Goal: Task Accomplishment & Management: Complete application form

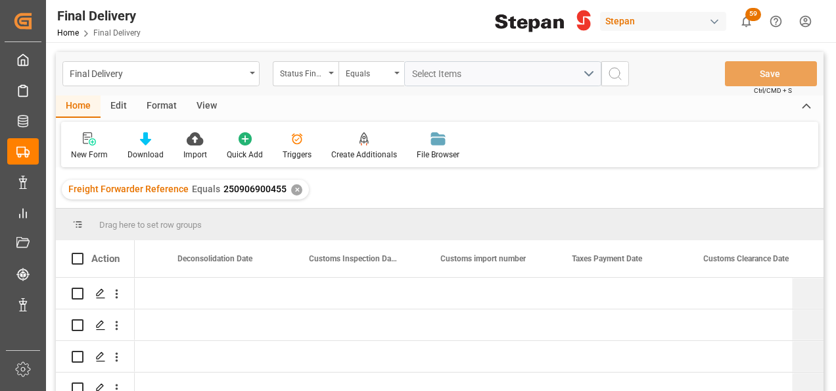
scroll to position [0, 893]
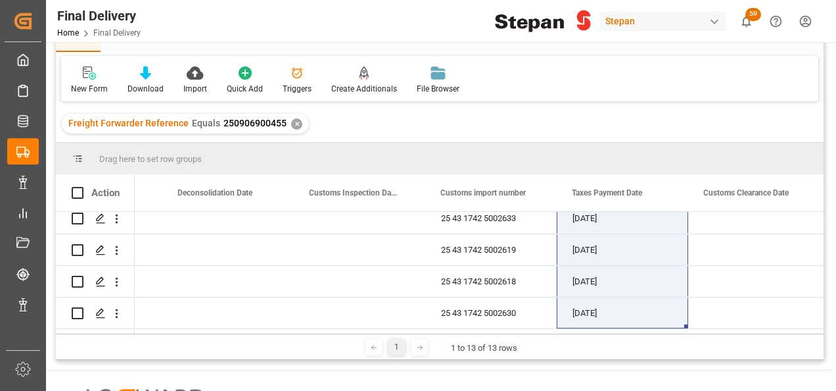
click at [112, 28] on div "Home Final Delivery" at bounding box center [98, 33] width 83 height 14
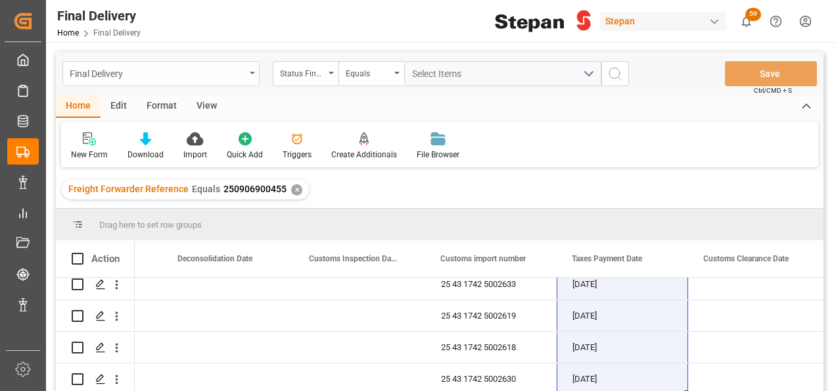
click at [202, 69] on div "Final Delivery" at bounding box center [158, 72] width 176 height 16
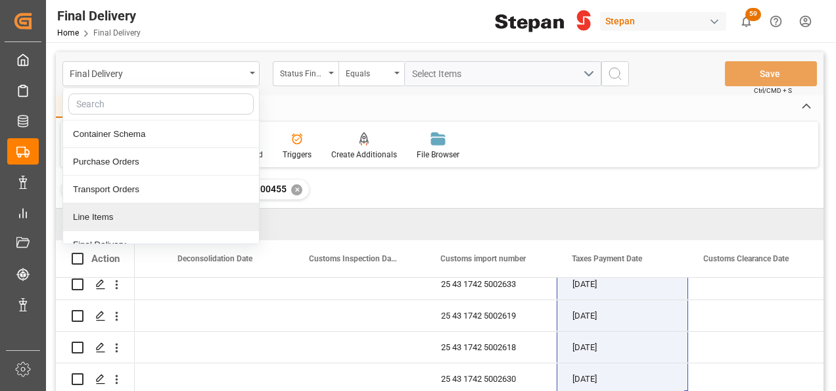
click at [85, 214] on div "Line Items" at bounding box center [161, 217] width 196 height 28
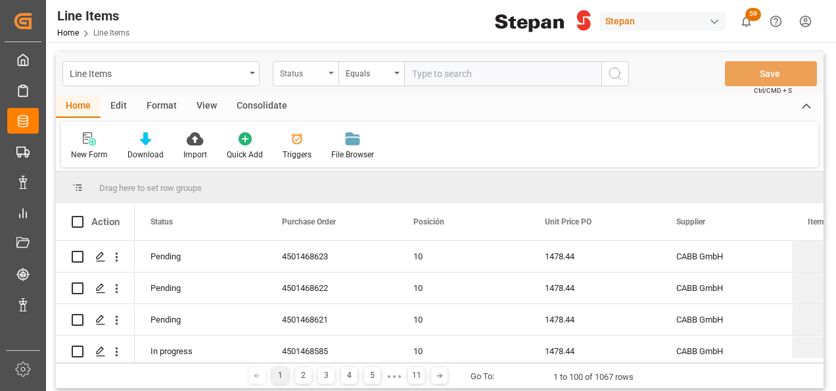
click at [330, 70] on div "Status" at bounding box center [306, 73] width 66 height 25
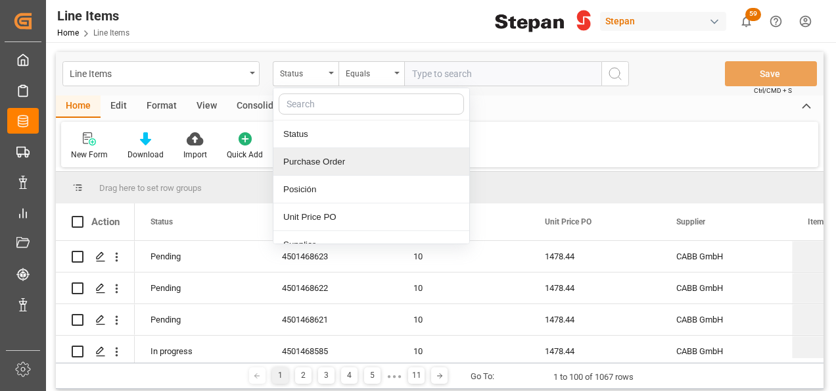
click at [298, 159] on div "Purchase Order" at bounding box center [371, 162] width 196 height 28
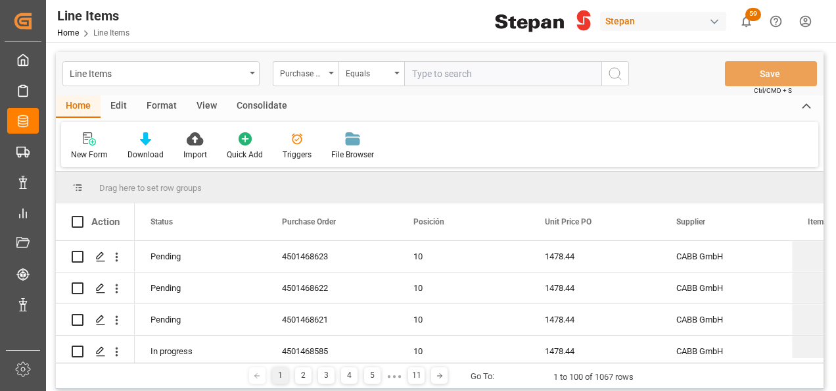
click at [429, 66] on input "text" at bounding box center [502, 73] width 197 height 25
paste input "4501482758"
type input "4501482758"
click at [616, 79] on icon "search button" at bounding box center [615, 74] width 16 height 16
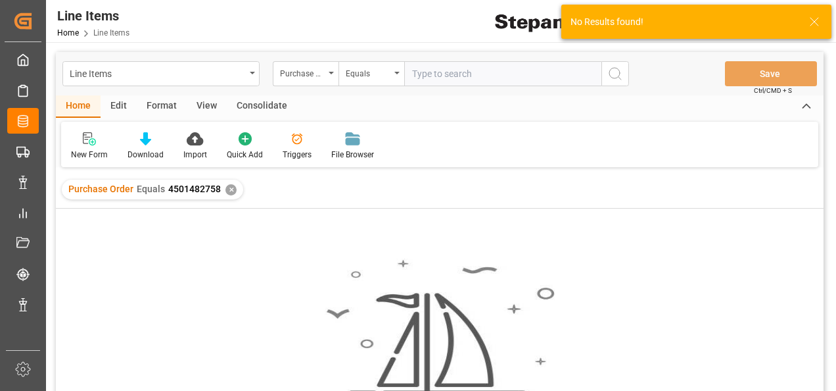
click at [229, 189] on div "✕" at bounding box center [230, 189] width 11 height 11
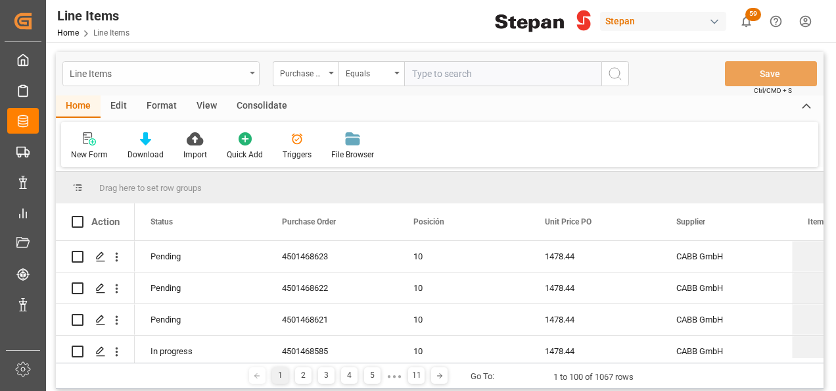
click at [181, 70] on div "Line Items" at bounding box center [158, 72] width 176 height 16
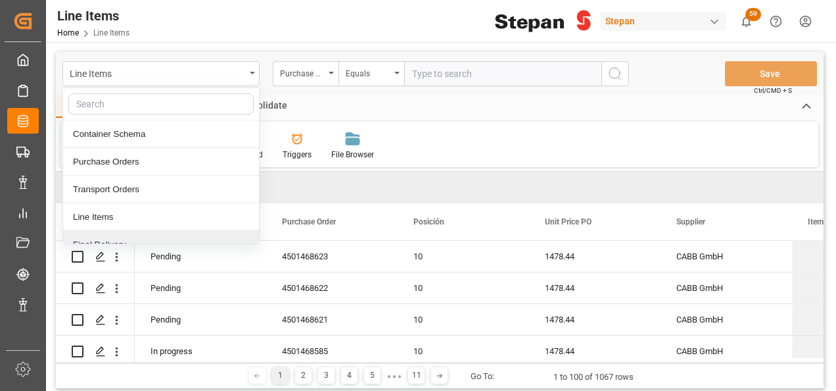
click at [90, 239] on div "Final Delivery" at bounding box center [161, 245] width 196 height 28
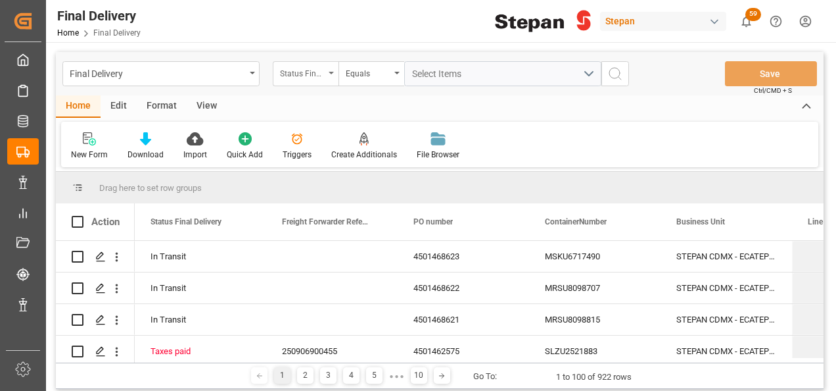
click at [333, 74] on icon "open menu" at bounding box center [331, 73] width 5 height 3
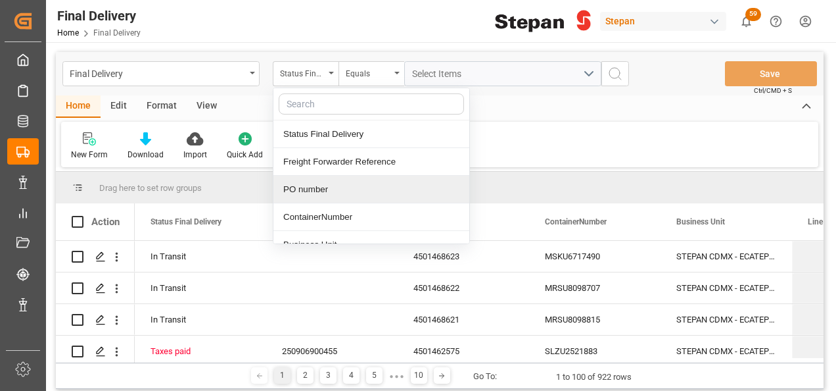
click at [310, 194] on div "PO number" at bounding box center [371, 190] width 196 height 28
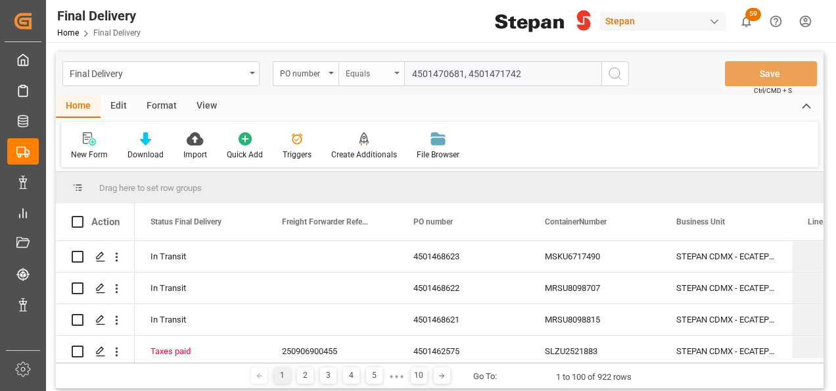
type input "4501470681, 4501471742"
click at [394, 72] on icon "open menu" at bounding box center [396, 73] width 5 height 3
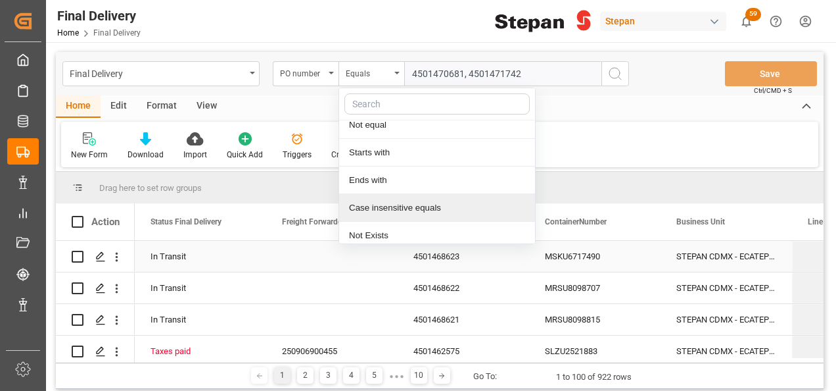
scroll to position [96, 0]
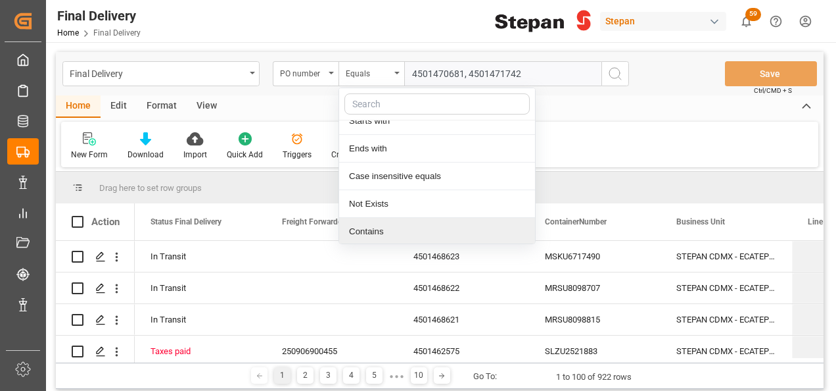
click at [368, 221] on div "Contains" at bounding box center [437, 232] width 196 height 28
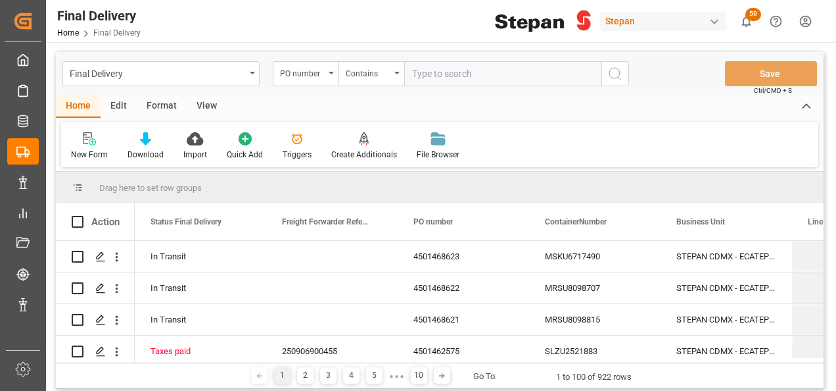
paste input "4501470681, 4501471742"
click at [469, 70] on input "4501470681, 4501471742" at bounding box center [502, 73] width 197 height 25
type input "4501470681,4501471742"
click at [615, 72] on icon "search button" at bounding box center [615, 74] width 16 height 16
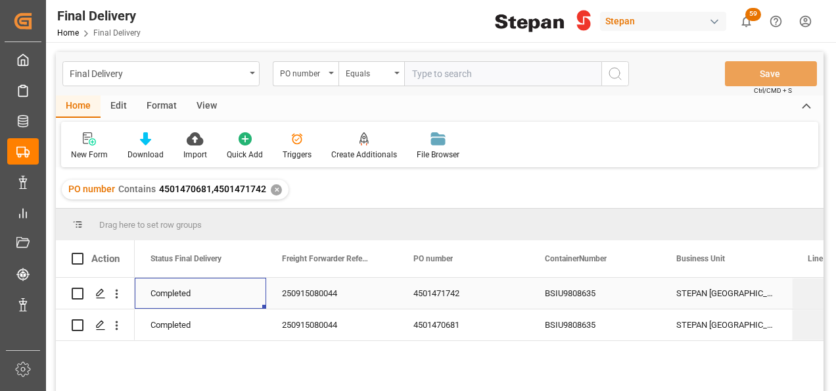
click at [208, 299] on div "Completed" at bounding box center [201, 293] width 100 height 30
click at [316, 291] on div "250915080044" at bounding box center [331, 292] width 131 height 31
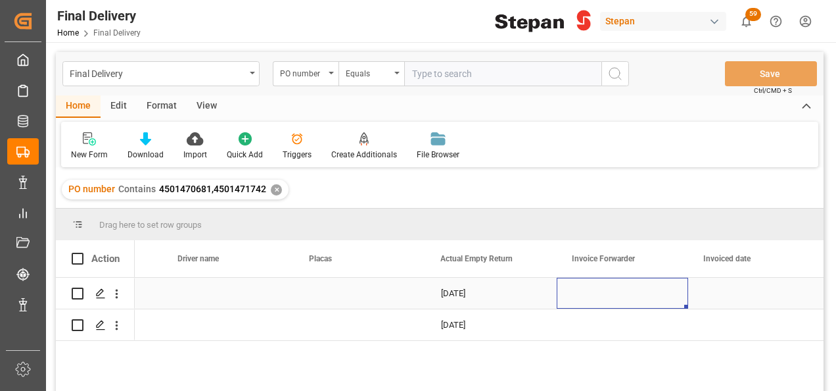
click at [597, 294] on div "Press SPACE to select this row." at bounding box center [622, 292] width 131 height 31
click at [597, 294] on input "Press SPACE to select this row." at bounding box center [622, 300] width 110 height 25
type input "LM455734"
click at [746, 294] on div "Press SPACE to select this row." at bounding box center [753, 292] width 131 height 31
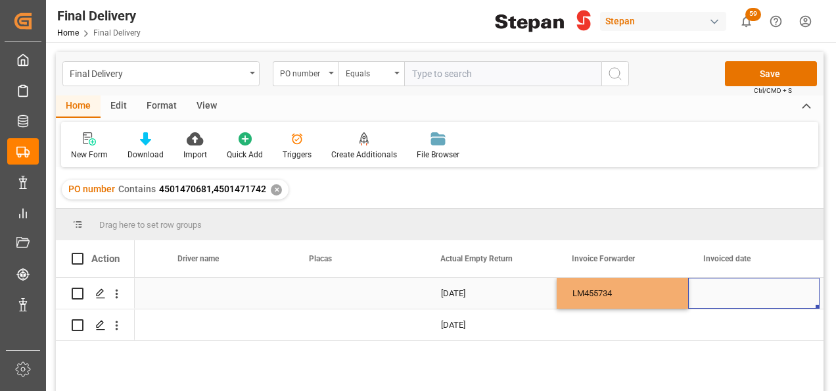
click at [746, 294] on div "Press SPACE to select this row." at bounding box center [753, 292] width 131 height 31
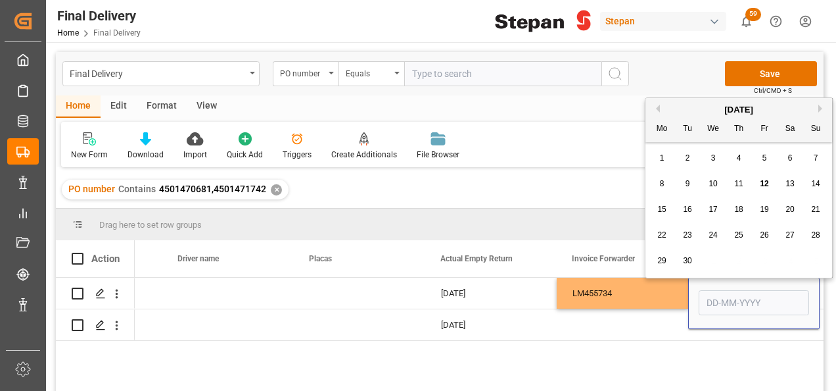
click at [763, 183] on span "12" at bounding box center [764, 183] width 9 height 9
type input "12-09-2025"
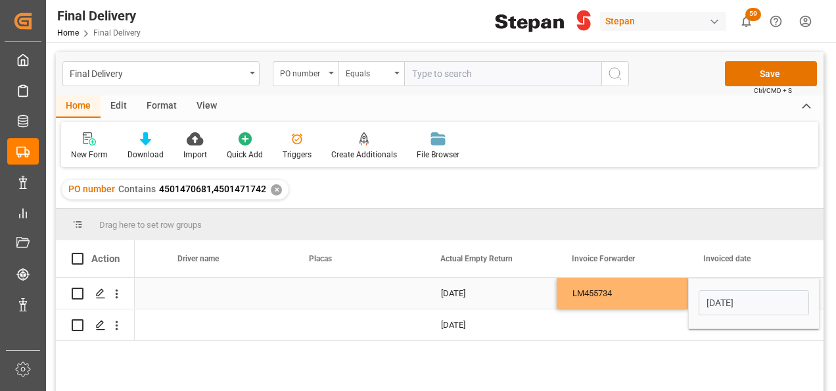
click at [661, 297] on div "LM455734" at bounding box center [622, 292] width 131 height 31
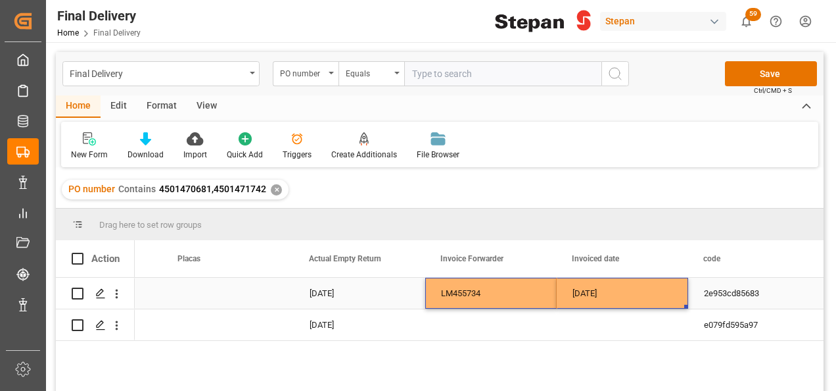
drag, startPoint x: 501, startPoint y: 291, endPoint x: 615, endPoint y: 279, distance: 114.3
drag, startPoint x: 686, startPoint y: 306, endPoint x: 686, endPoint y: 335, distance: 28.9
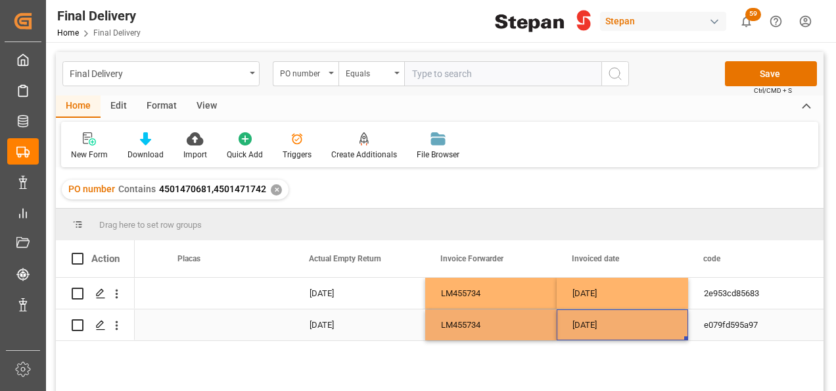
click at [635, 326] on div "12-09-2025" at bounding box center [622, 324] width 131 height 31
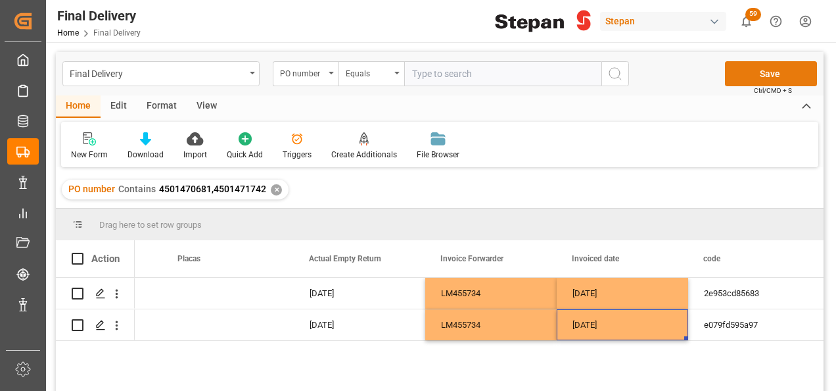
click at [781, 78] on button "Save" at bounding box center [771, 73] width 92 height 25
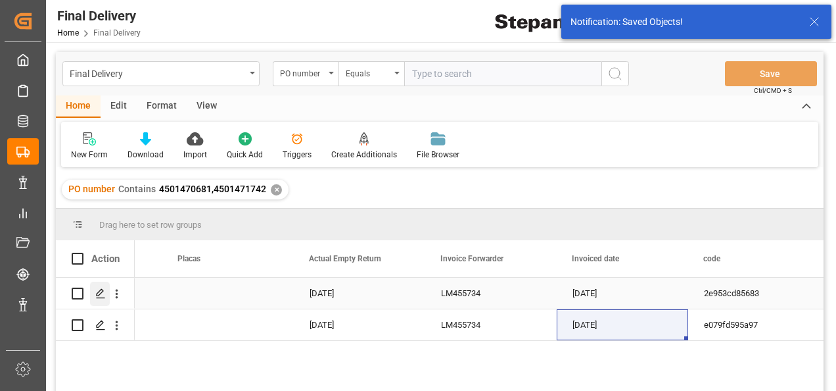
click at [99, 293] on icon "Press SPACE to select this row." at bounding box center [100, 293] width 11 height 11
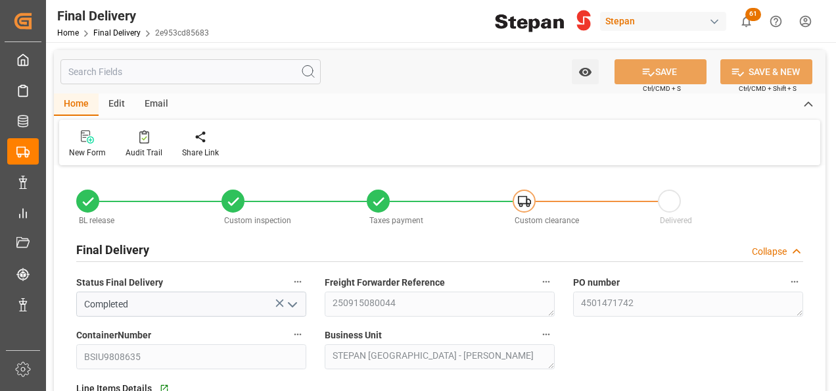
type input "08-09-2025"
type input "[DATE]"
type input "09-09-2025"
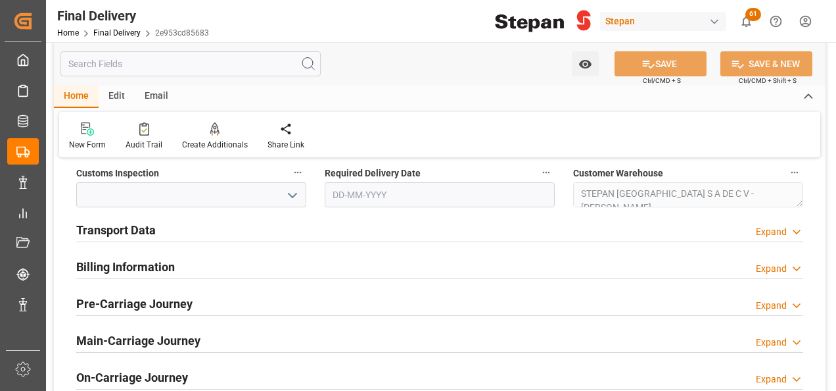
scroll to position [460, 0]
click at [147, 260] on h2 "Billing Information" at bounding box center [125, 266] width 99 height 18
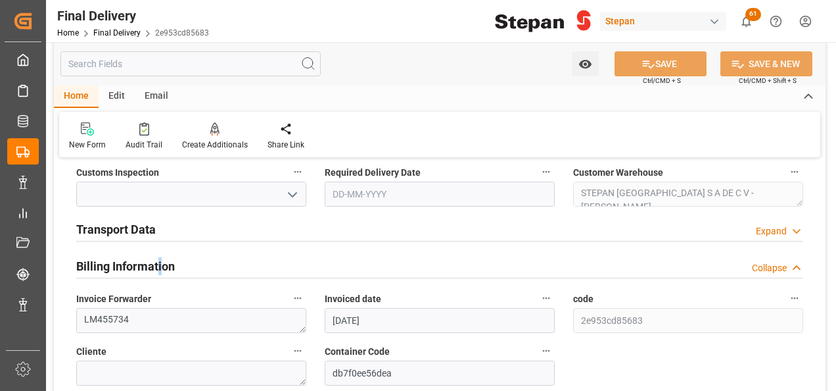
drag, startPoint x: 160, startPoint y: 263, endPoint x: 155, endPoint y: 250, distance: 14.2
click at [160, 263] on h2 "Billing Information" at bounding box center [125, 266] width 99 height 18
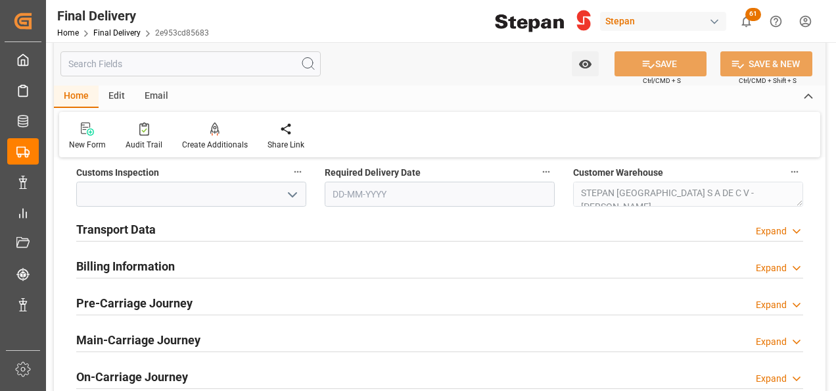
drag, startPoint x: 155, startPoint y: 250, endPoint x: 139, endPoint y: 226, distance: 28.8
click at [139, 226] on h2 "Transport Data" at bounding box center [116, 229] width 80 height 18
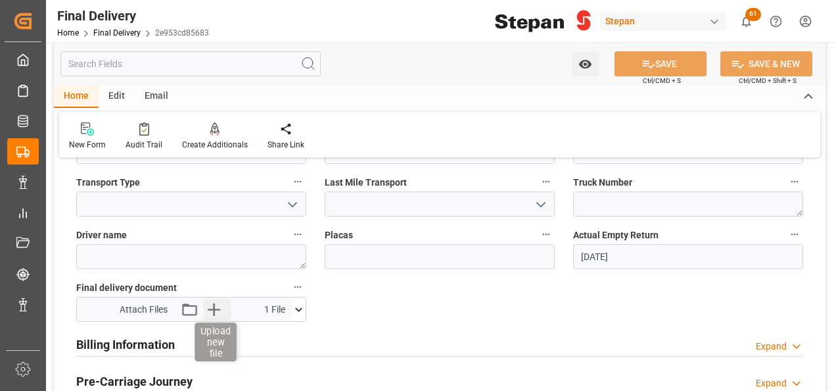
scroll to position [592, 0]
click at [219, 300] on icon "button" at bounding box center [213, 309] width 21 height 21
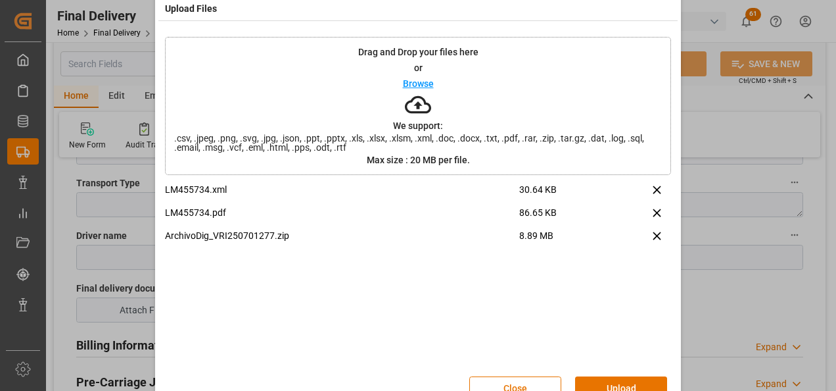
scroll to position [52, 0]
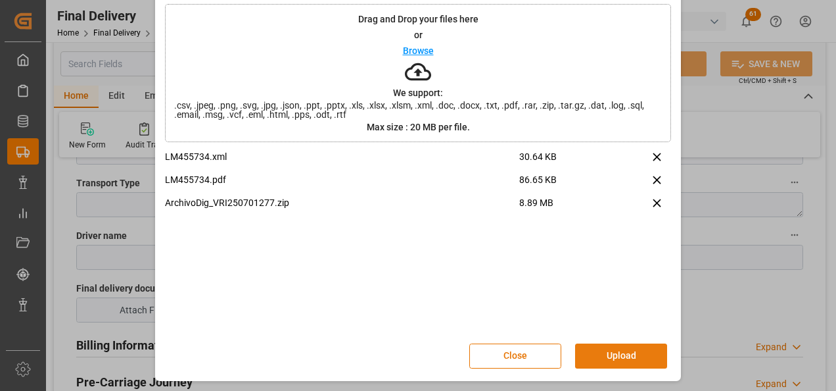
click at [619, 349] on button "Upload" at bounding box center [621, 355] width 92 height 25
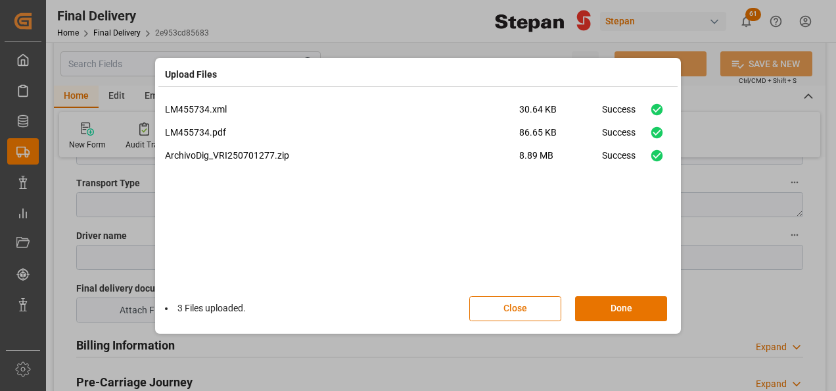
drag, startPoint x: 627, startPoint y: 306, endPoint x: 627, endPoint y: 271, distance: 35.5
click at [627, 306] on button "Done" at bounding box center [621, 308] width 92 height 25
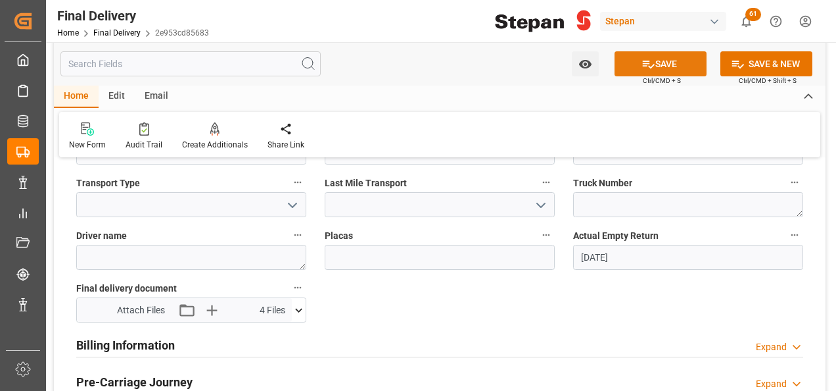
click at [665, 61] on button "SAVE" at bounding box center [661, 63] width 92 height 25
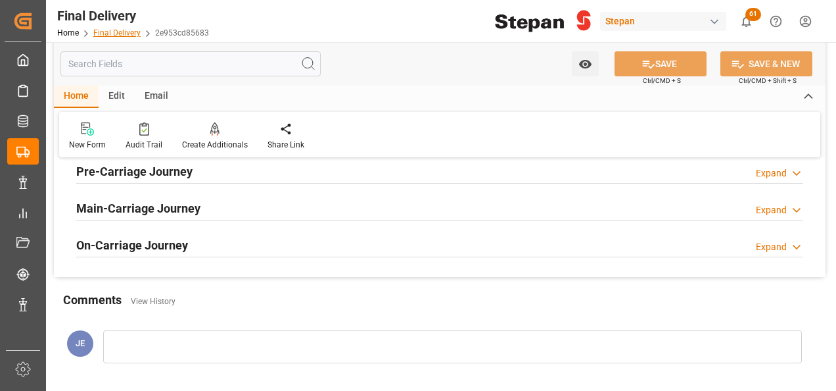
click at [120, 31] on link "Final Delivery" at bounding box center [116, 32] width 47 height 9
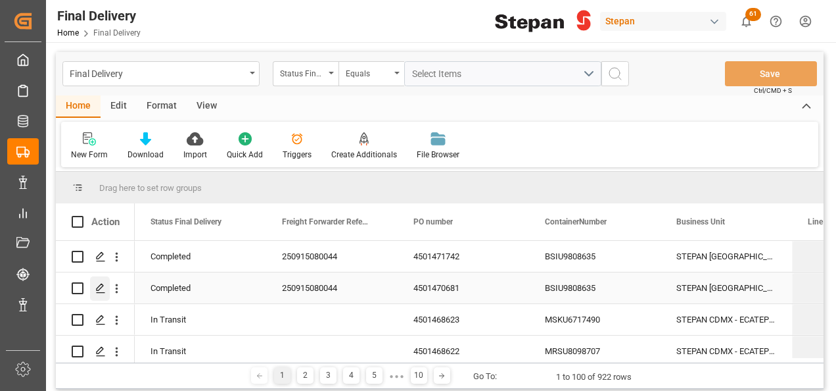
click at [97, 287] on polygon "Press SPACE to select this row." at bounding box center [100, 287] width 7 height 7
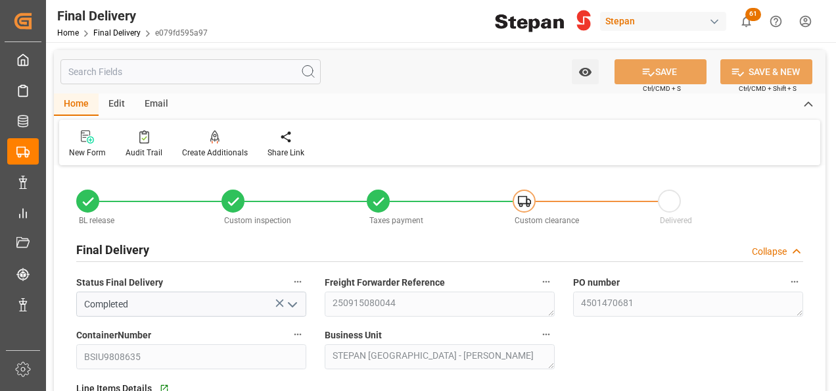
type input "08-09-2025"
type input "[DATE]"
type input "09-09-2025"
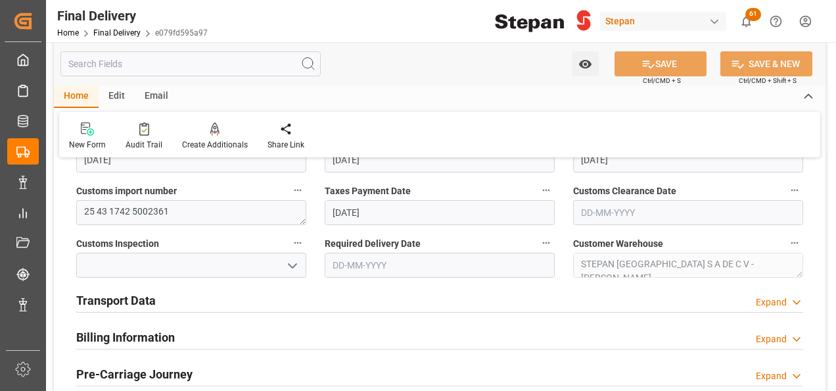
scroll to position [394, 0]
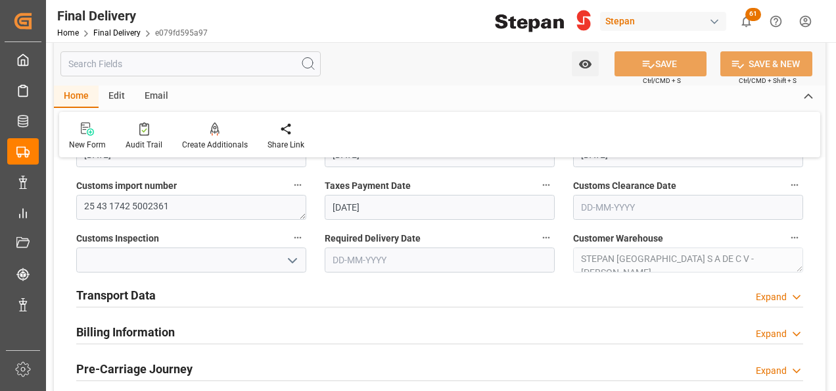
click at [128, 291] on h2 "Transport Data" at bounding box center [116, 295] width 80 height 18
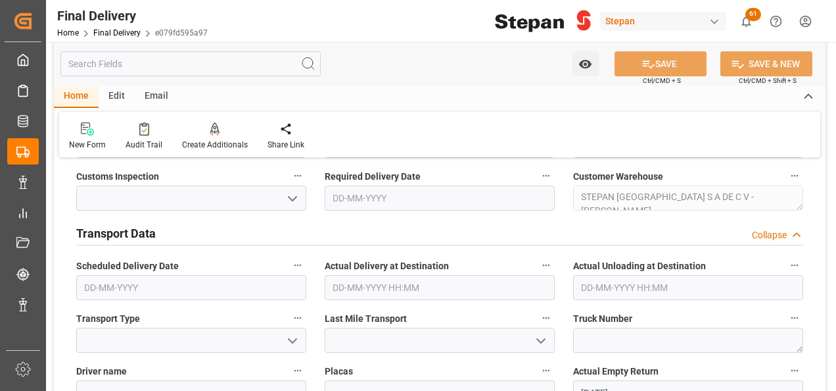
scroll to position [592, 0]
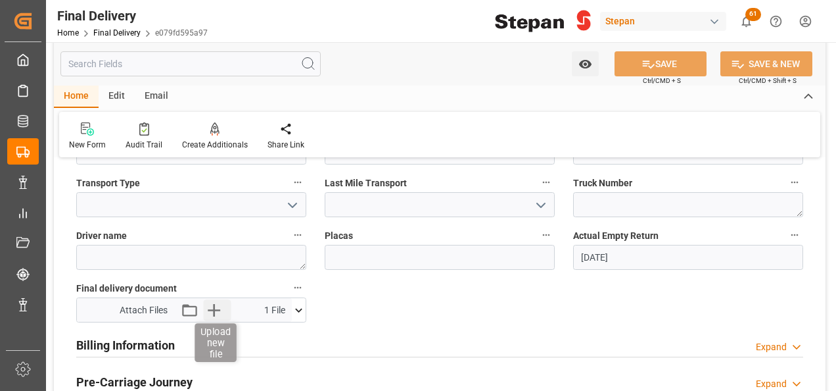
click at [217, 308] on icon "button" at bounding box center [213, 309] width 21 height 21
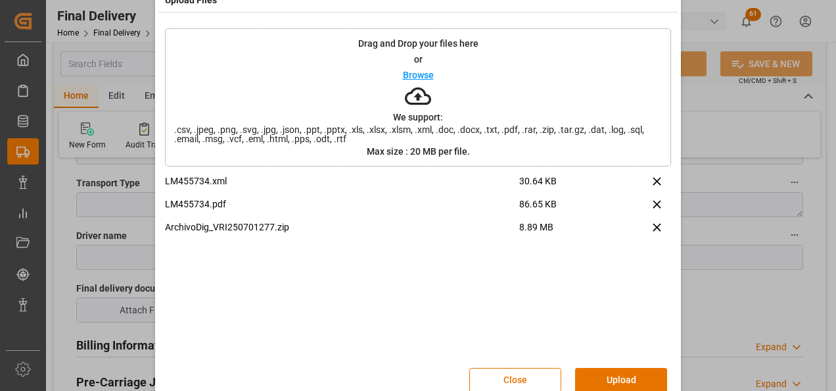
scroll to position [52, 0]
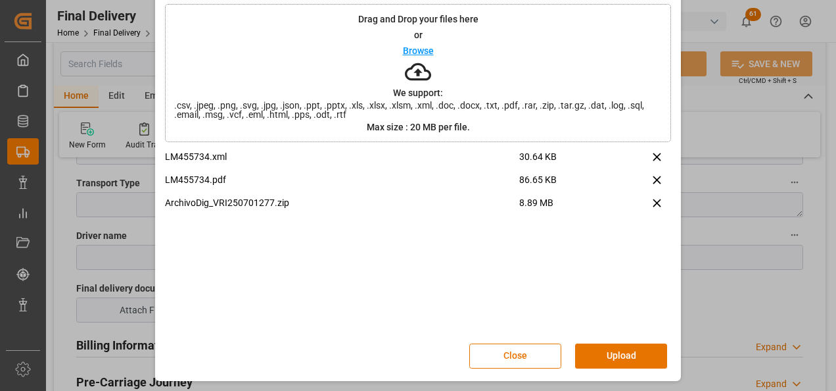
click at [613, 354] on button "Upload" at bounding box center [621, 355] width 92 height 25
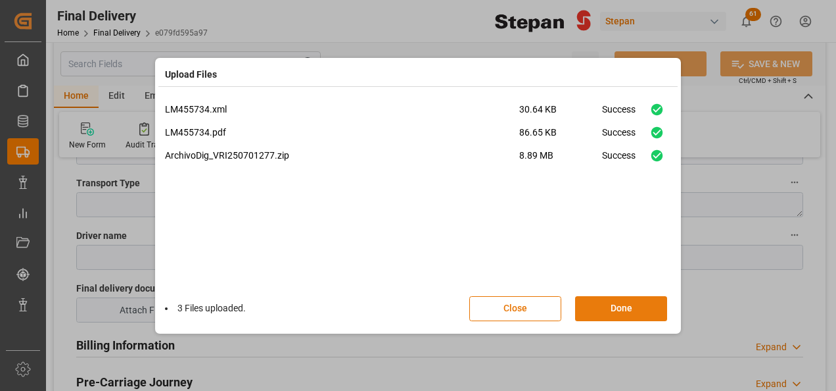
click at [614, 306] on button "Done" at bounding box center [621, 308] width 92 height 25
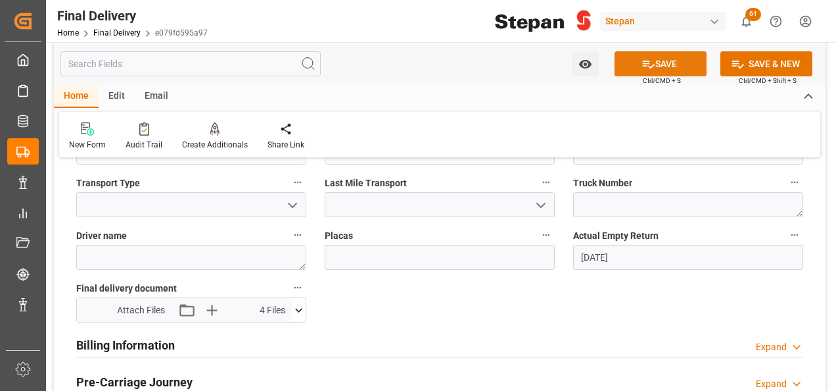
click at [669, 69] on button "SAVE" at bounding box center [661, 63] width 92 height 25
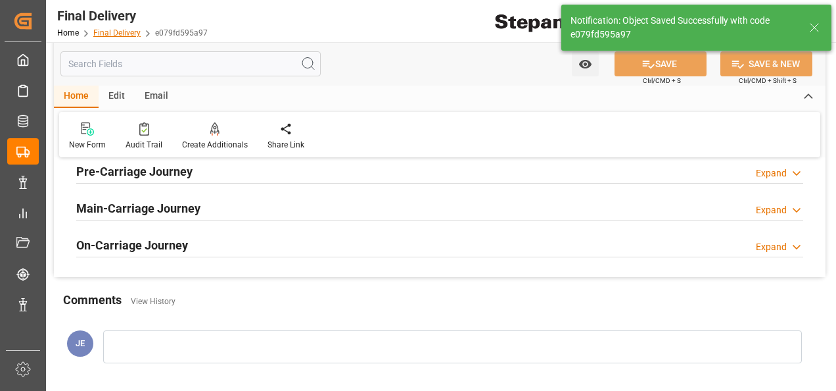
click at [116, 32] on link "Final Delivery" at bounding box center [116, 32] width 47 height 9
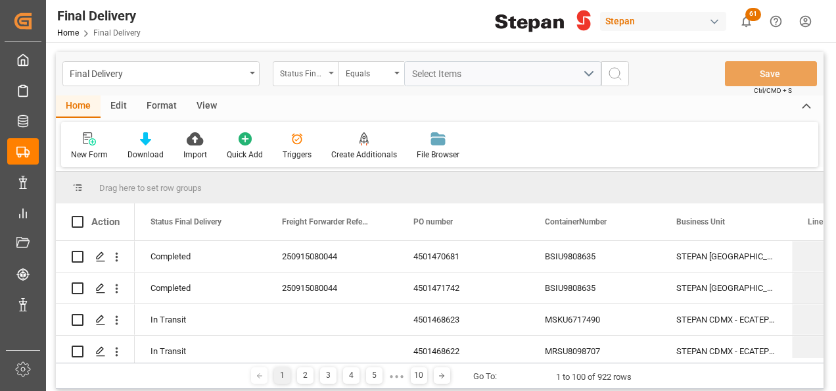
click at [325, 72] on div "Status Final Delivery" at bounding box center [306, 73] width 66 height 25
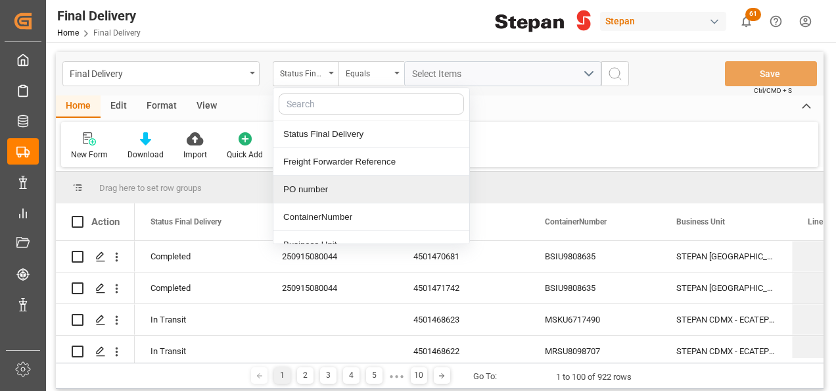
click at [310, 189] on div "PO number" at bounding box center [371, 190] width 196 height 28
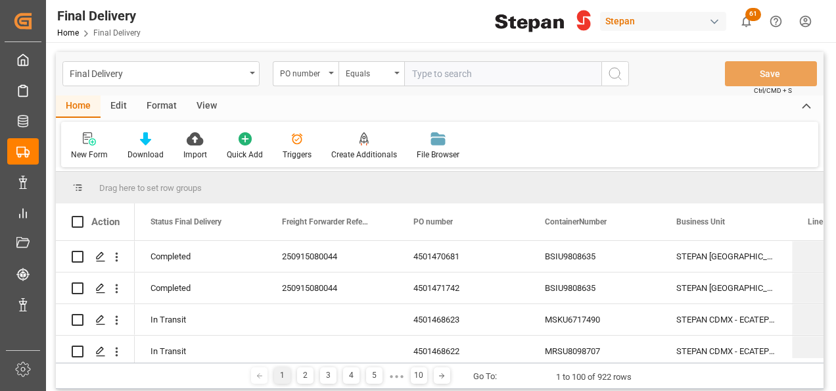
click at [420, 75] on input "text" at bounding box center [502, 73] width 197 height 25
type input "4501468339"
click at [618, 68] on circle "search button" at bounding box center [614, 73] width 11 height 11
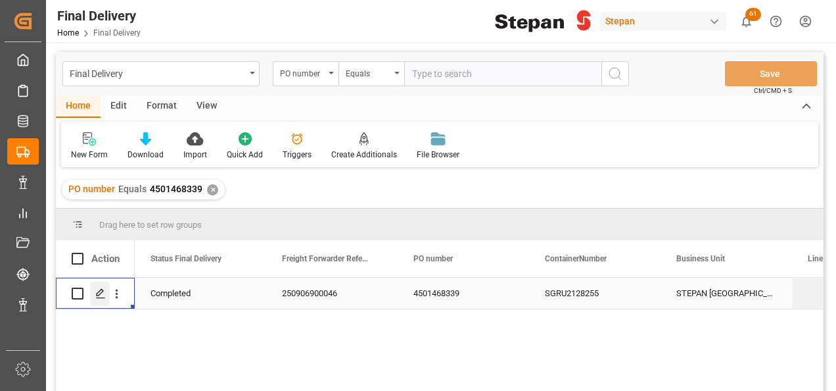
click at [93, 292] on div "Press SPACE to select this row." at bounding box center [100, 293] width 20 height 24
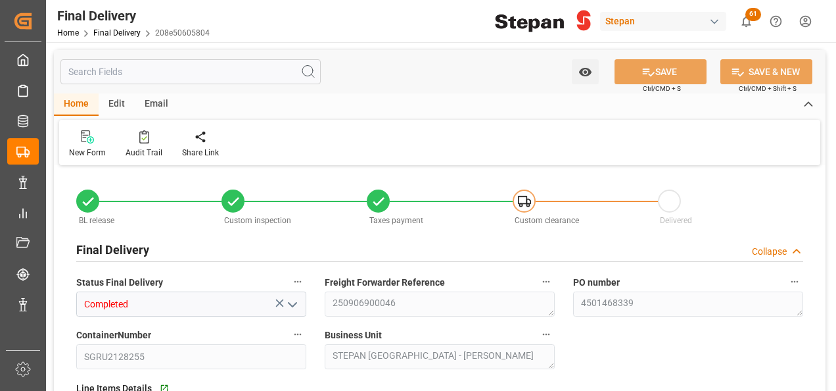
type input "04-09-2025"
type input "09-09-2025"
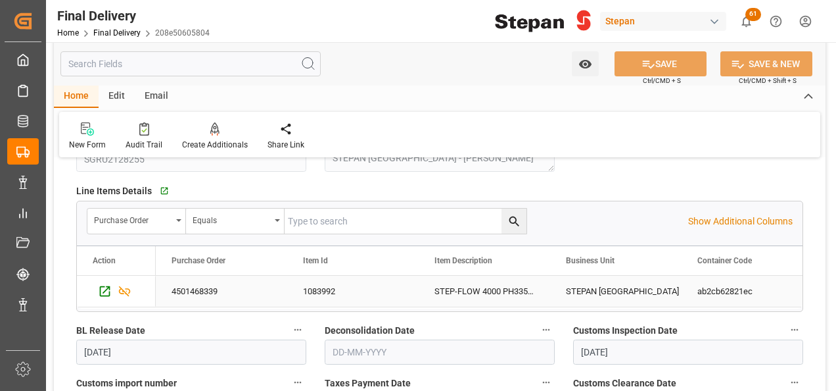
scroll to position [460, 0]
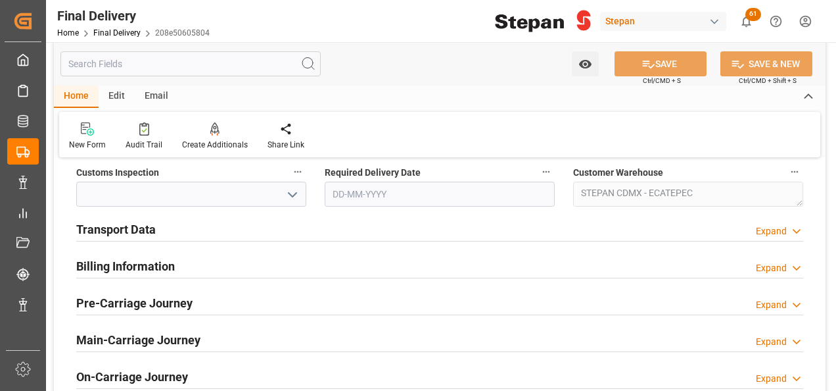
click at [125, 257] on h2 "Billing Information" at bounding box center [125, 266] width 99 height 18
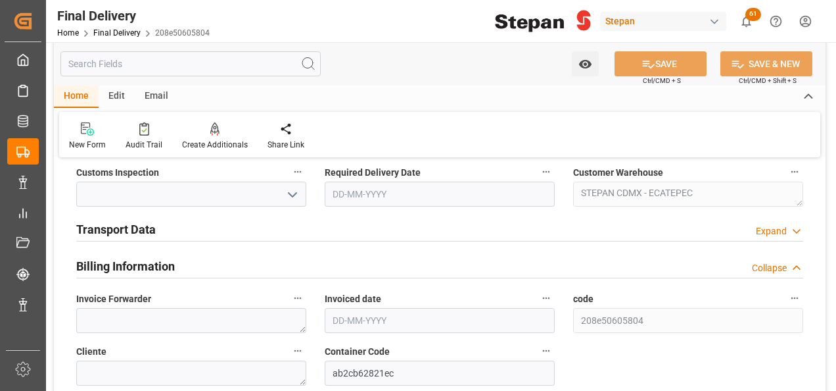
click at [137, 229] on h2 "Transport Data" at bounding box center [116, 229] width 80 height 18
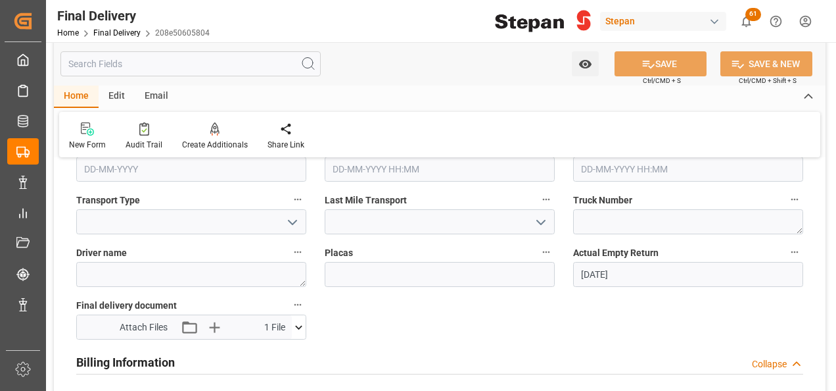
scroll to position [657, 0]
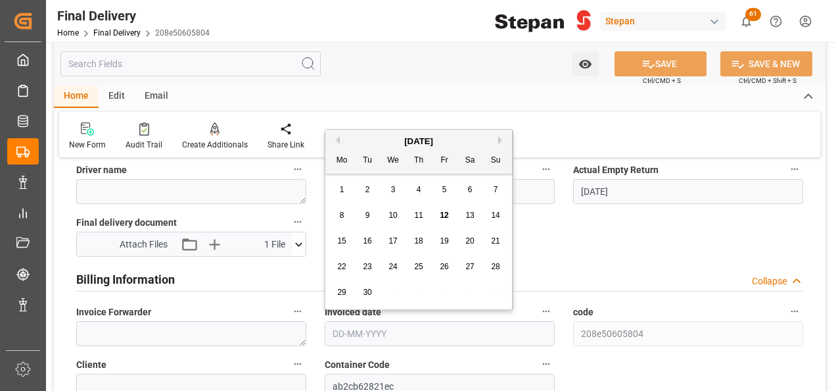
click at [358, 331] on input "text" at bounding box center [440, 333] width 230 height 25
click at [364, 143] on div "September 2025" at bounding box center [418, 141] width 187 height 13
click at [439, 219] on div "12" at bounding box center [445, 216] width 16 height 16
type input "12-09-2025"
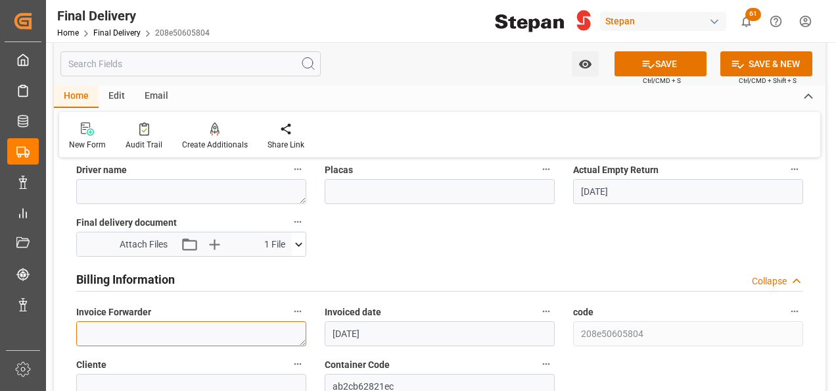
click at [128, 331] on textarea at bounding box center [191, 333] width 230 height 25
paste textarea "LM455728 y LM455727"
type textarea "LM455728 y LM455727"
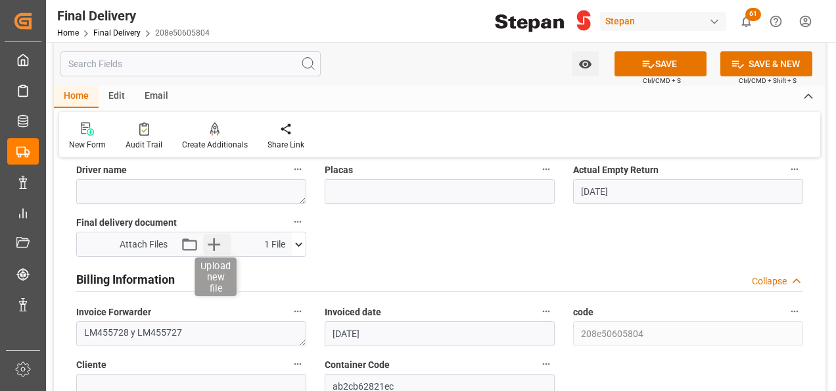
click at [220, 242] on icon "button" at bounding box center [213, 243] width 21 height 21
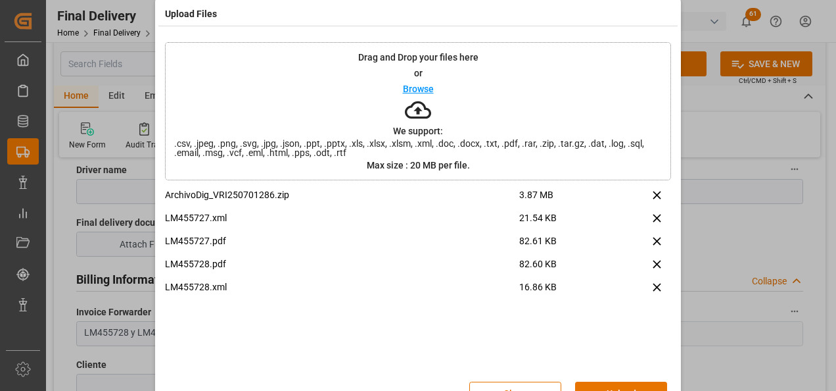
scroll to position [52, 0]
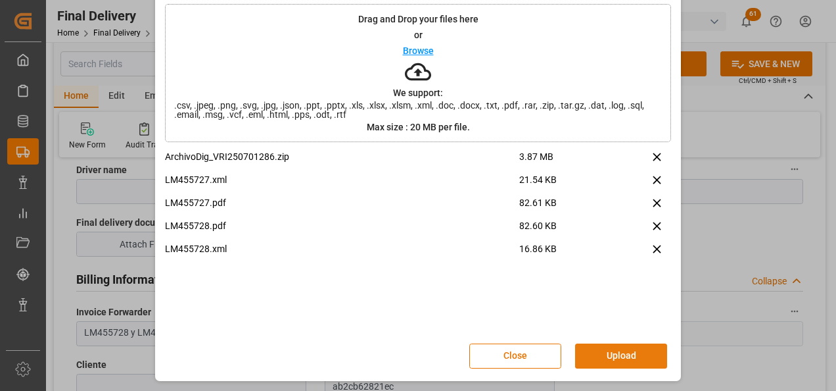
click at [612, 348] on button "Upload" at bounding box center [621, 355] width 92 height 25
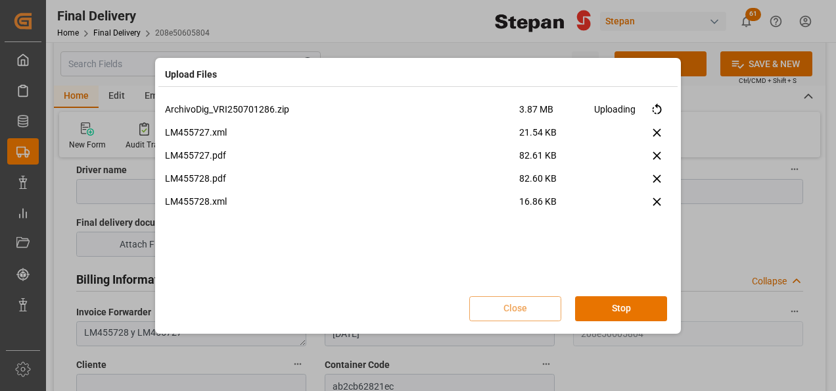
scroll to position [0, 0]
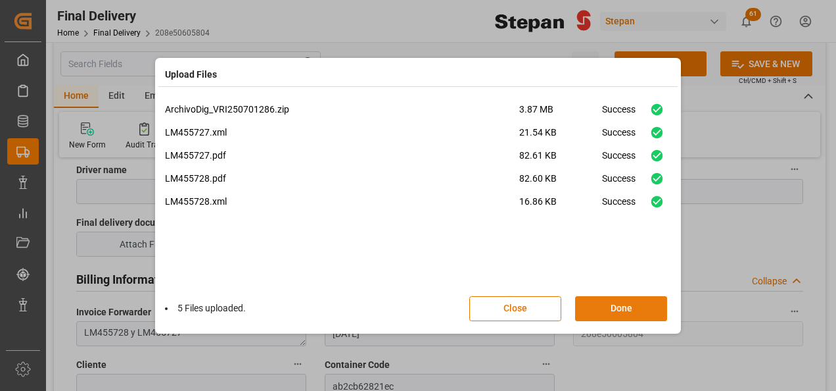
click at [634, 309] on button "Done" at bounding box center [621, 308] width 92 height 25
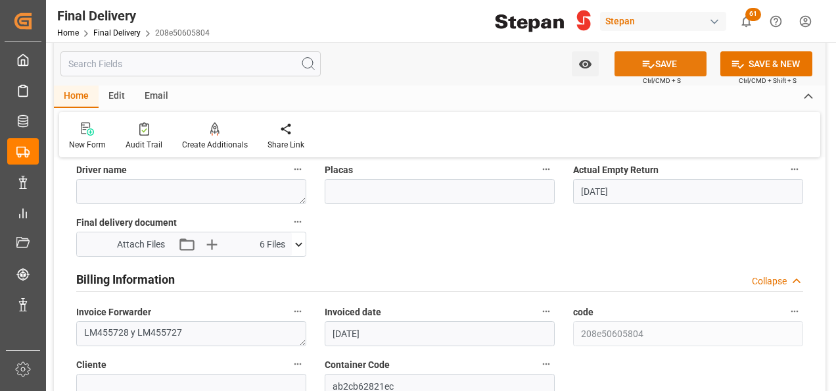
click at [650, 64] on icon at bounding box center [649, 64] width 14 height 14
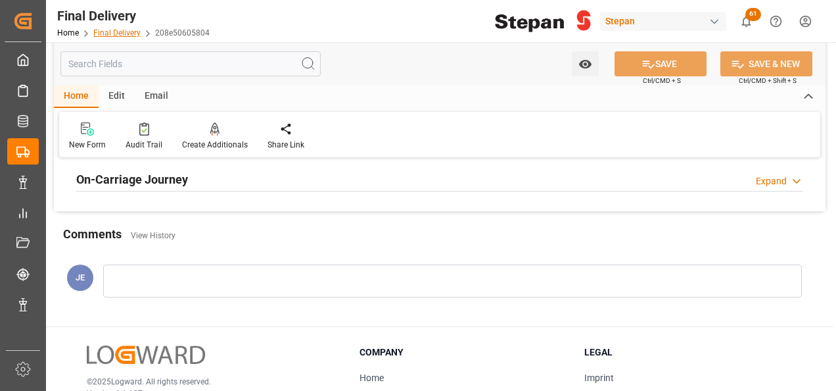
click at [103, 33] on link "Final Delivery" at bounding box center [116, 32] width 47 height 9
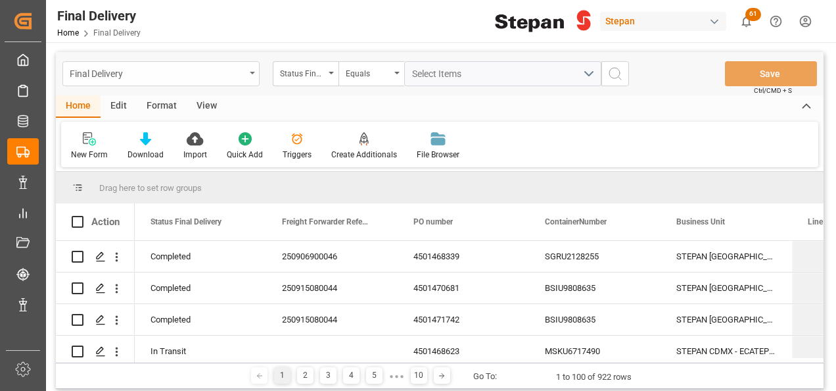
click at [162, 70] on div "Final Delivery" at bounding box center [158, 72] width 176 height 16
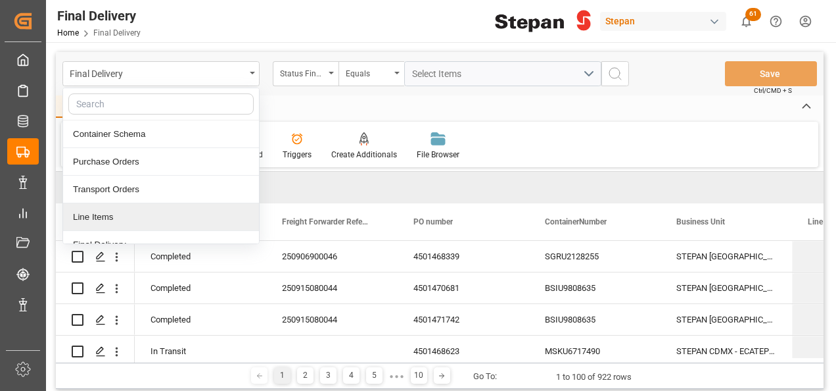
click at [108, 216] on div "Line Items" at bounding box center [161, 217] width 196 height 28
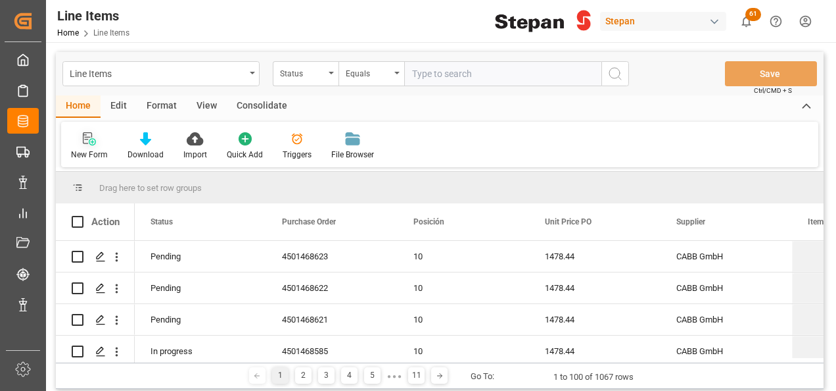
click at [88, 139] on icon at bounding box center [89, 138] width 13 height 13
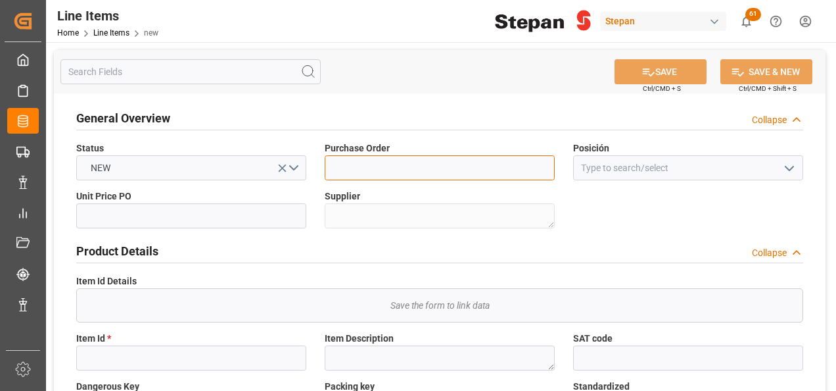
click at [387, 170] on input at bounding box center [440, 167] width 230 height 25
paste input "4501482758"
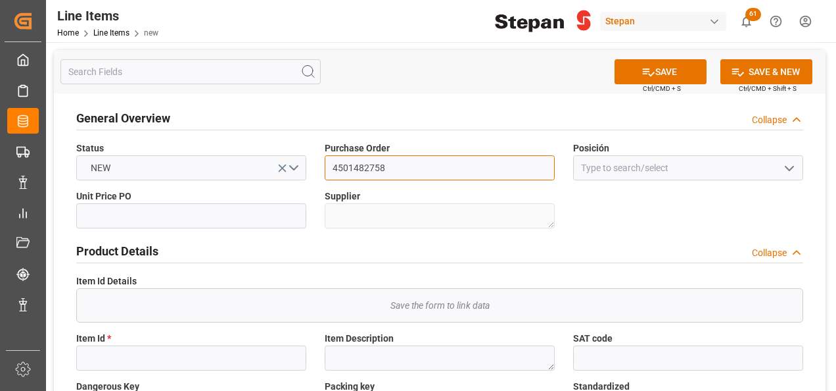
type input "4501482758"
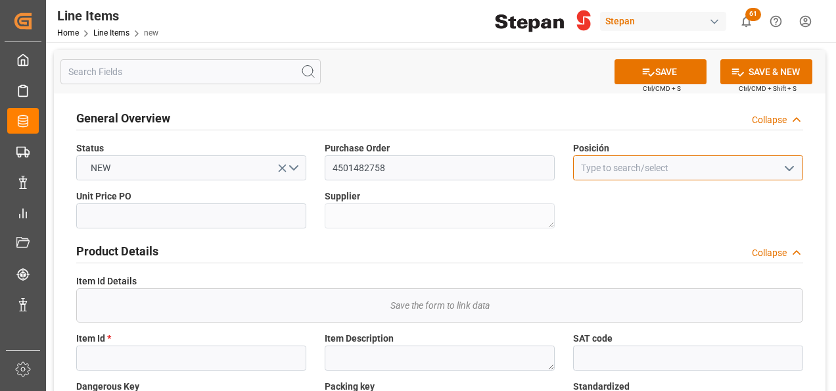
click at [650, 159] on input at bounding box center [688, 167] width 230 height 25
click at [788, 170] on icon "open menu" at bounding box center [790, 168] width 16 height 16
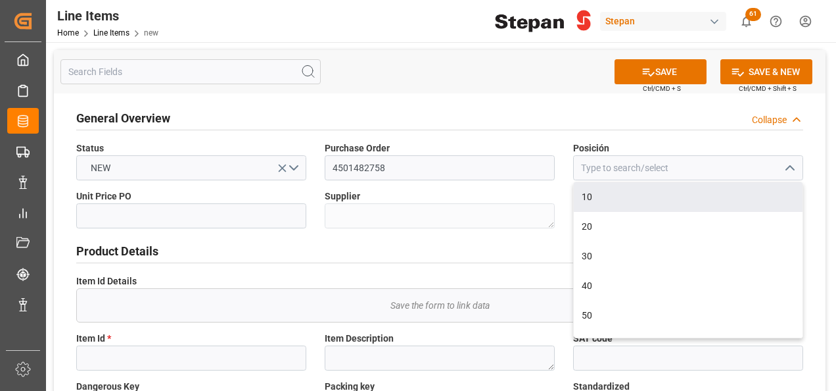
click at [605, 197] on div "10" at bounding box center [688, 197] width 229 height 30
type input "10"
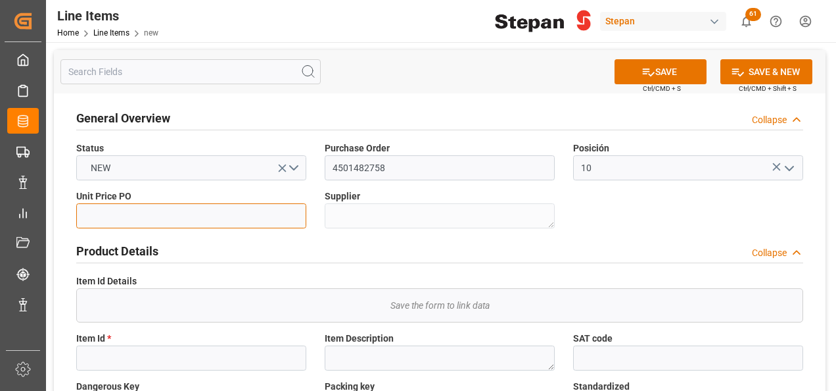
click at [210, 215] on input "text" at bounding box center [191, 215] width 230 height 25
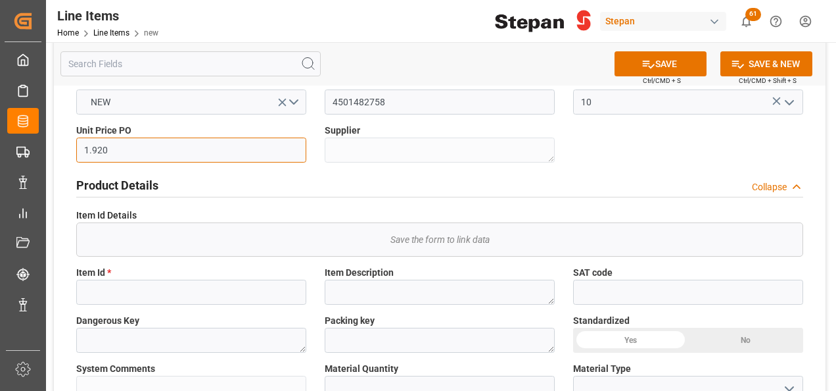
scroll to position [131, 0]
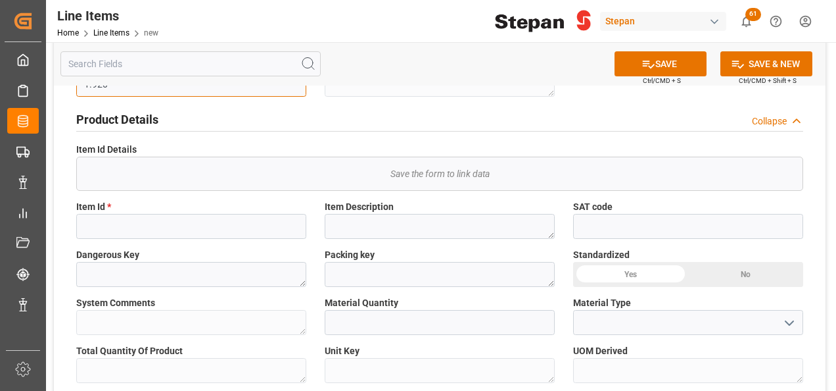
type input "1.920"
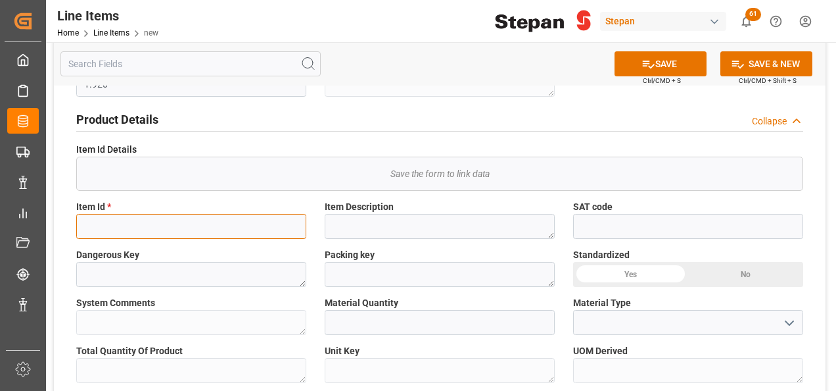
click at [111, 224] on input at bounding box center [191, 226] width 230 height 25
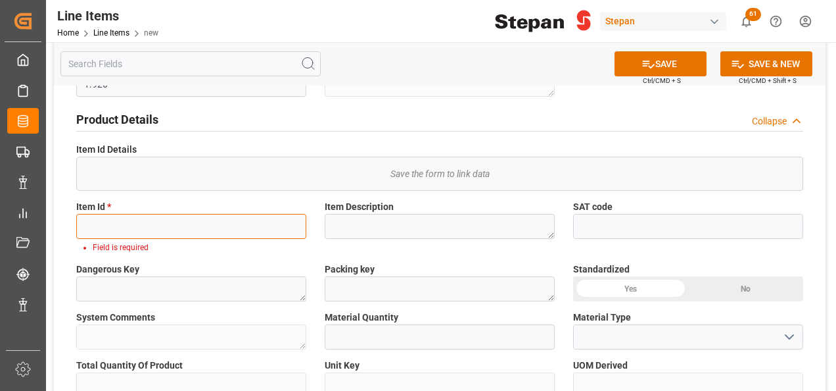
paste input "1103332"
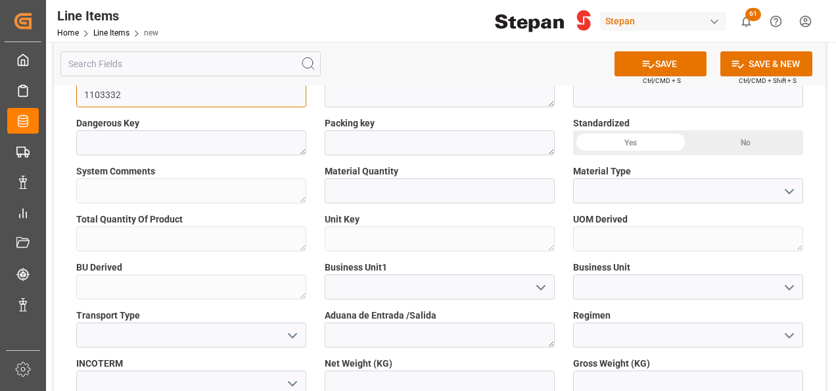
scroll to position [394, 0]
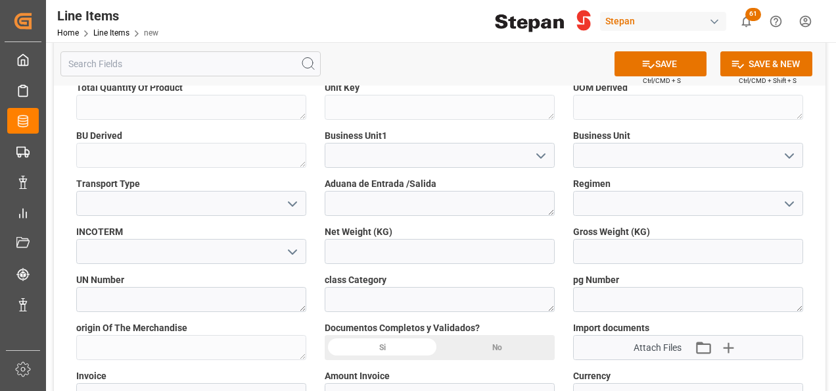
type input "1103332"
click at [542, 151] on icon "open menu" at bounding box center [541, 156] width 16 height 16
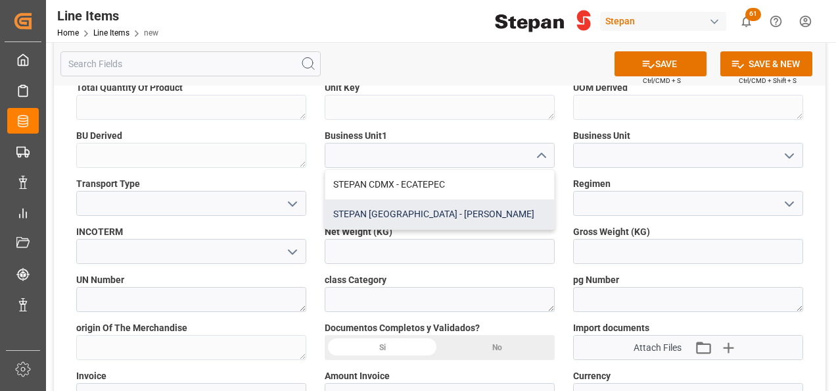
click at [398, 208] on div "STEPAN [GEOGRAPHIC_DATA] - [PERSON_NAME]" at bounding box center [439, 214] width 229 height 30
type input "STEPAN [GEOGRAPHIC_DATA] - [PERSON_NAME]"
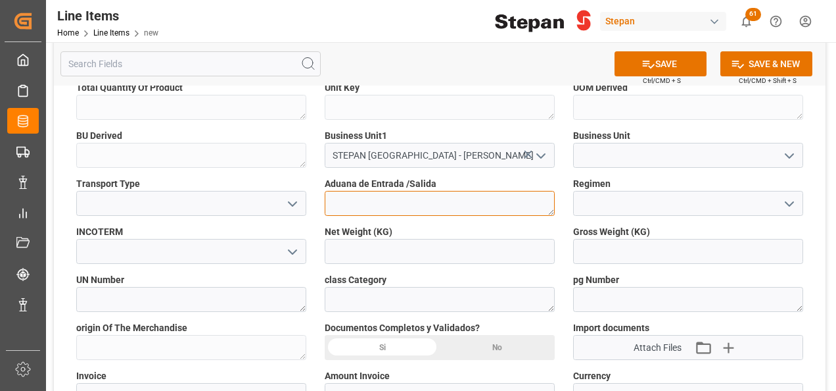
click at [398, 208] on textarea at bounding box center [440, 203] width 230 height 25
type textarea "v"
type textarea "VERACRUZ"
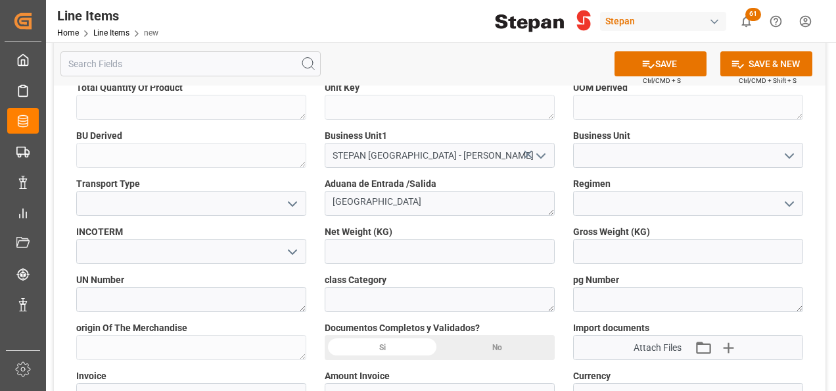
click at [789, 197] on icon "open menu" at bounding box center [790, 204] width 16 height 16
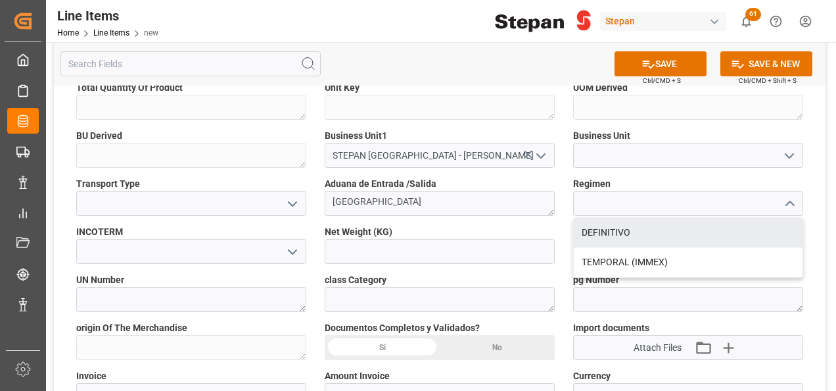
click at [561, 231] on div "Net Weight (KG)" at bounding box center [440, 244] width 249 height 48
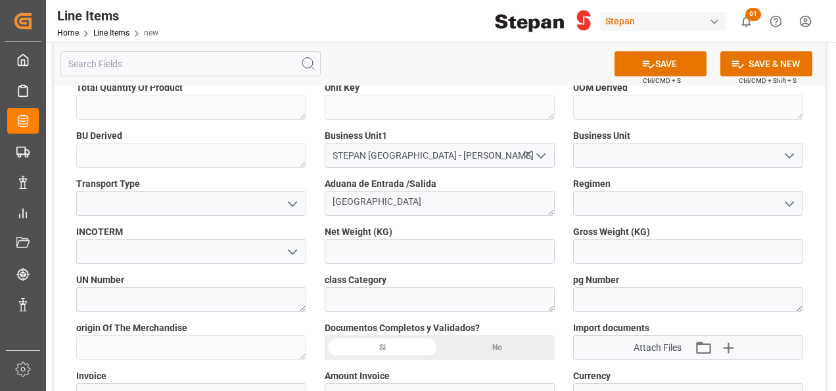
click at [784, 199] on icon "open menu" at bounding box center [790, 204] width 16 height 16
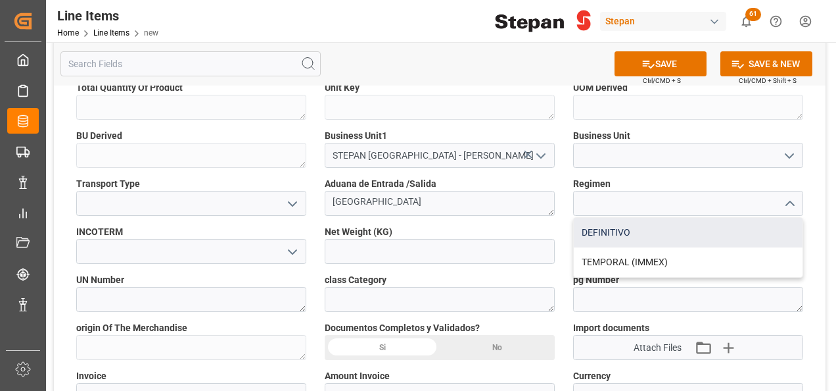
click at [608, 227] on div "DEFINITIVO" at bounding box center [688, 233] width 229 height 30
type input "DEFINITIVO"
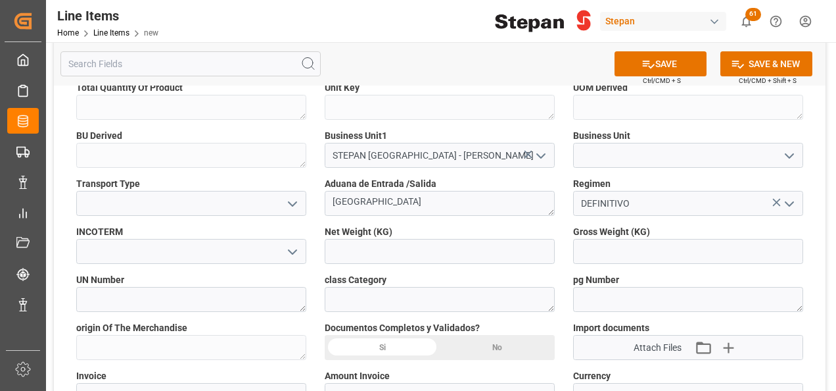
click at [789, 153] on icon "open menu" at bounding box center [790, 156] width 16 height 16
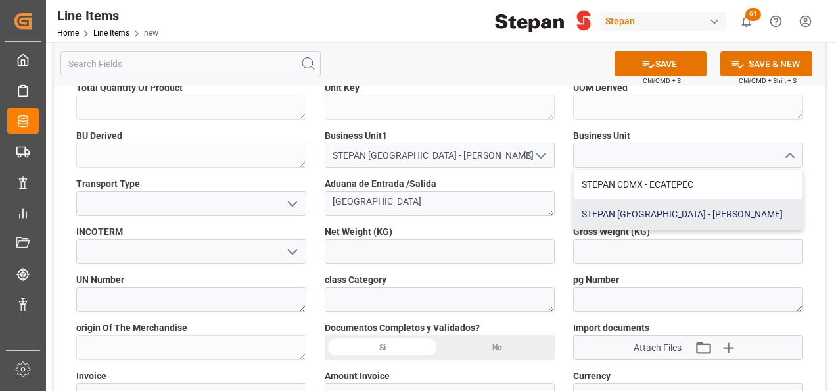
click at [627, 208] on div "STEPAN [GEOGRAPHIC_DATA] - [PERSON_NAME]" at bounding box center [688, 214] width 229 height 30
type input "STEPAN [GEOGRAPHIC_DATA] - [PERSON_NAME]"
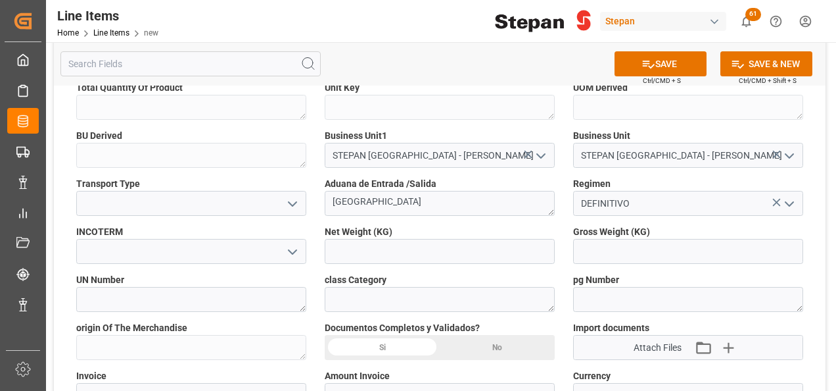
click at [292, 244] on icon "open menu" at bounding box center [293, 252] width 16 height 16
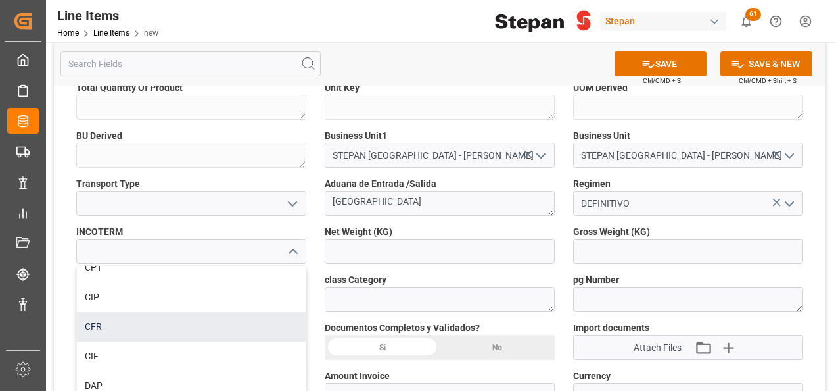
click at [100, 327] on div "CFR" at bounding box center [191, 327] width 229 height 30
type input "CFR"
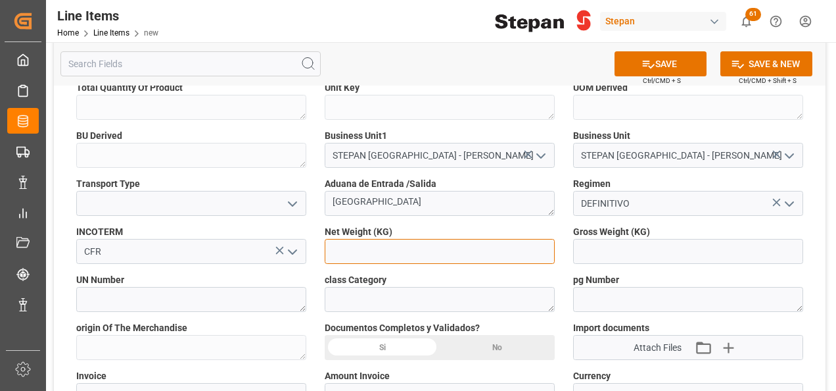
click at [367, 253] on input "text" at bounding box center [440, 251] width 230 height 25
type input "8000"
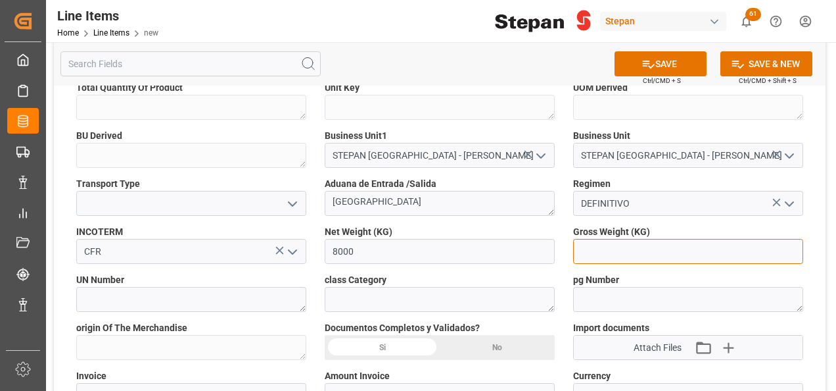
drag, startPoint x: 586, startPoint y: 253, endPoint x: 619, endPoint y: 259, distance: 34.0
click at [586, 253] on input "text" at bounding box center [688, 251] width 230 height 25
type input "8520"
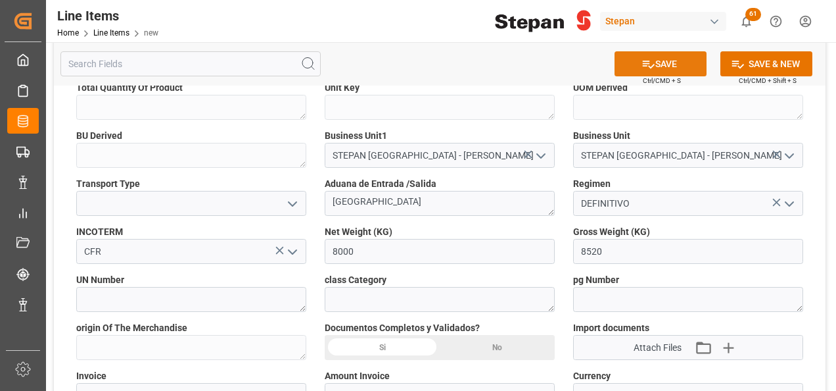
click at [659, 66] on button "SAVE" at bounding box center [661, 63] width 92 height 25
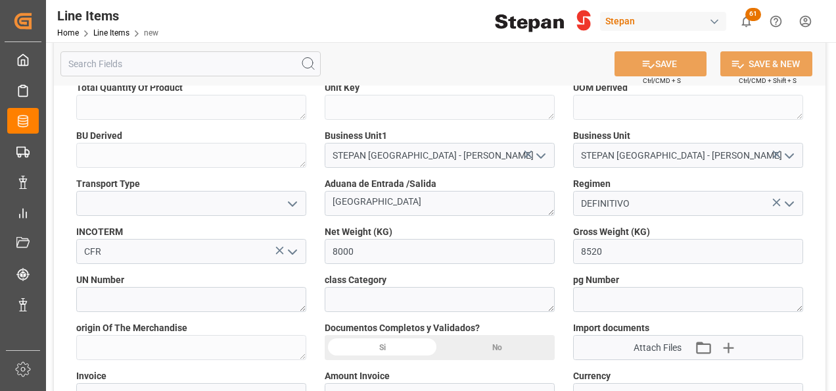
type textarea "MAPROSYL® 30-B"
type textarea "1H2"
type textarea "KGM"
type textarea "KG"
type textarea "STEPAN [GEOGRAPHIC_DATA] - [PERSON_NAME]"
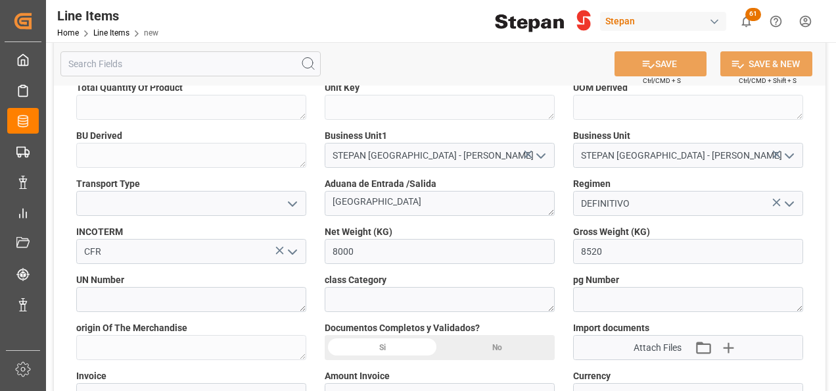
type textarea "FRANCIA"
type input "610617d65a08"
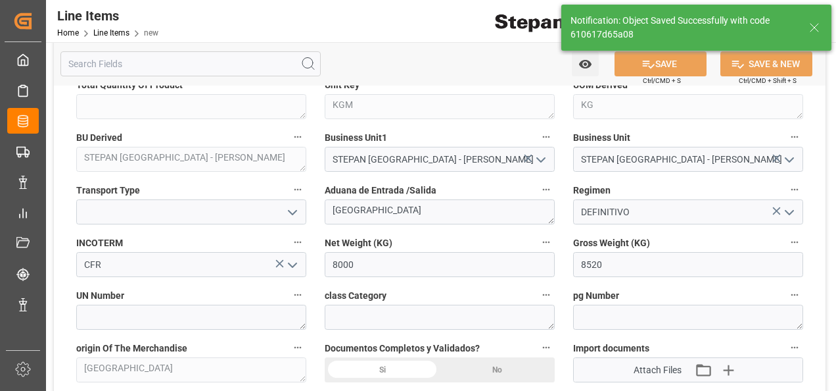
type input "12161900"
type input "12-09-2025 21:07"
type input "[DATE]"
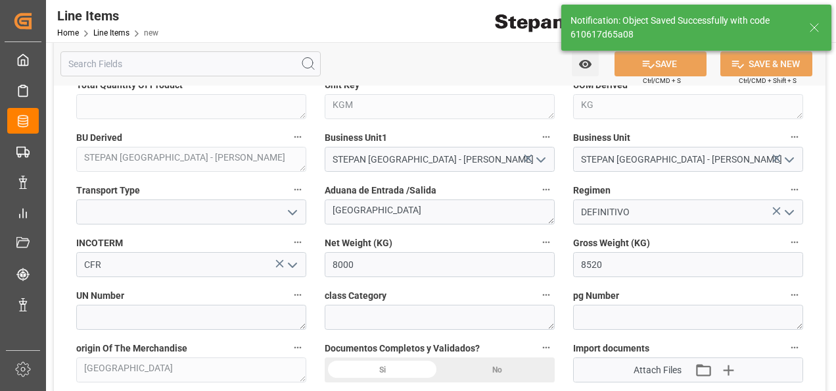
scroll to position [387, 0]
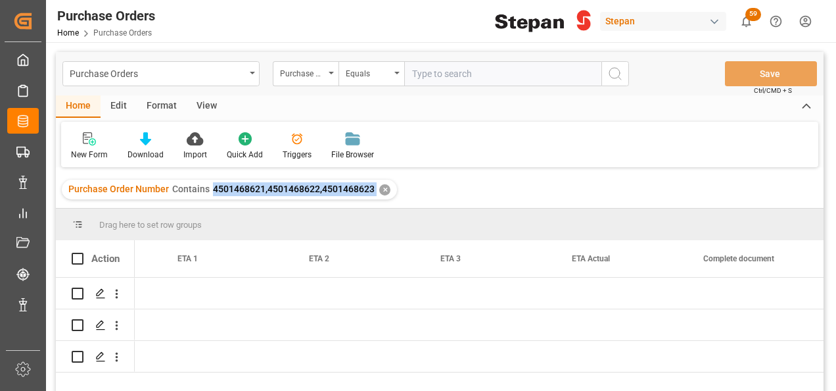
scroll to position [0, 1814]
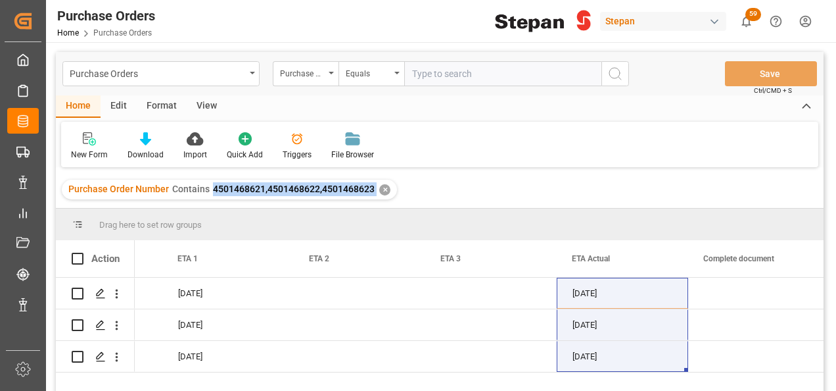
click at [380, 184] on div "✕" at bounding box center [384, 189] width 11 height 11
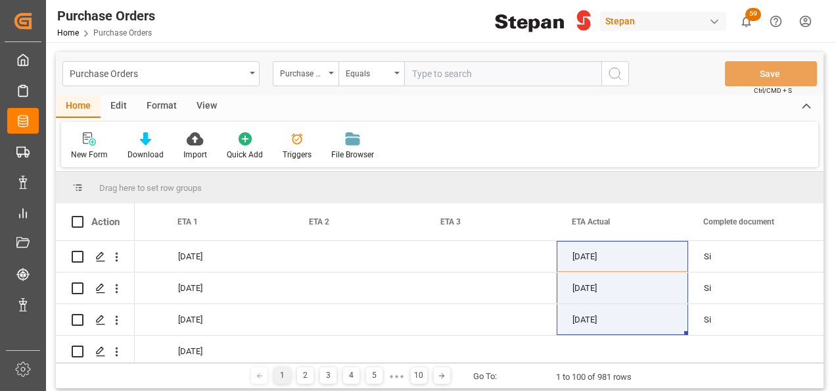
scroll to position [0, 1814]
click at [418, 72] on input "text" at bounding box center [502, 73] width 197 height 25
paste input "4501482758"
type input "4501482758"
click at [615, 74] on icon "search button" at bounding box center [615, 74] width 16 height 16
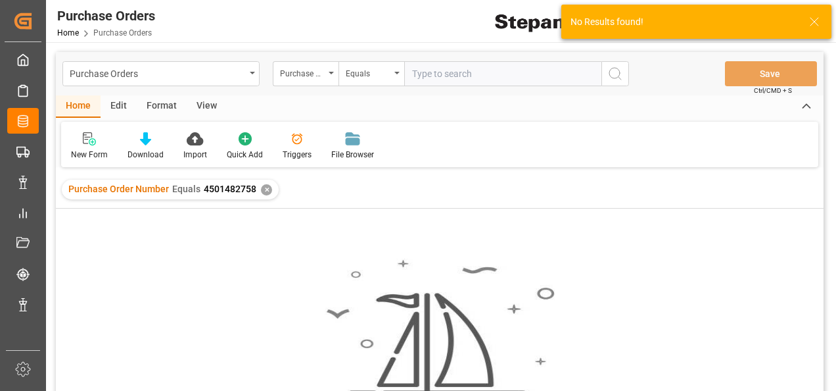
click at [264, 190] on div "✕" at bounding box center [266, 189] width 11 height 11
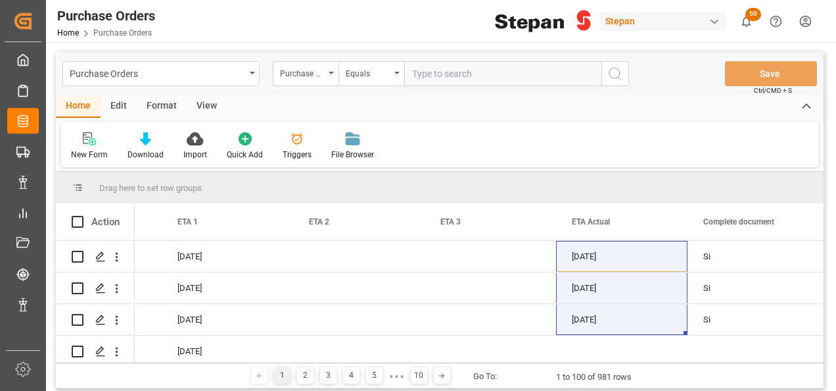
click at [428, 70] on input "text" at bounding box center [502, 73] width 197 height 25
paste input "4501482758"
type input "4501482758"
click at [612, 70] on icon "search button" at bounding box center [615, 74] width 16 height 16
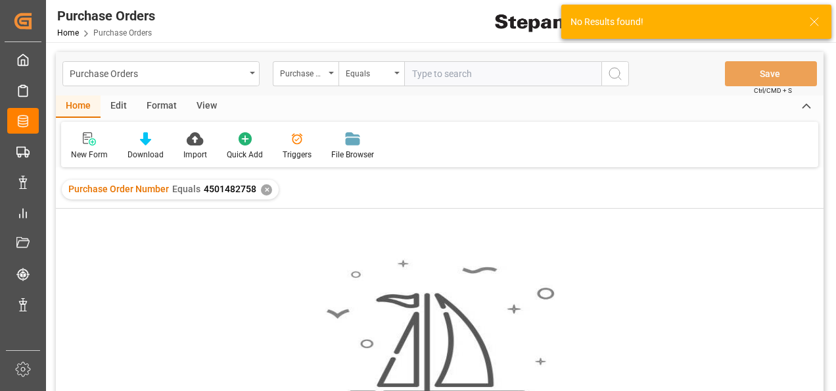
click at [265, 191] on div "✕" at bounding box center [266, 189] width 11 height 11
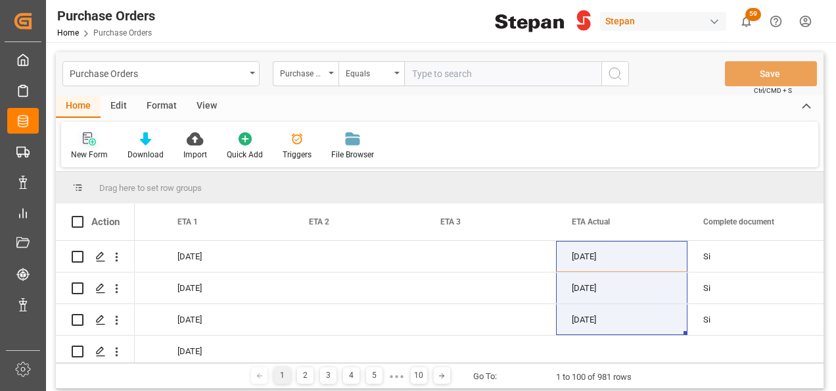
click at [86, 138] on icon at bounding box center [89, 138] width 13 height 13
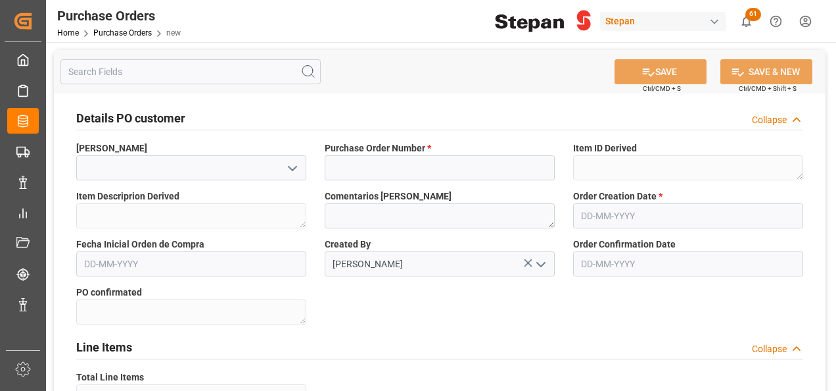
click at [289, 165] on icon "open menu" at bounding box center [293, 168] width 16 height 16
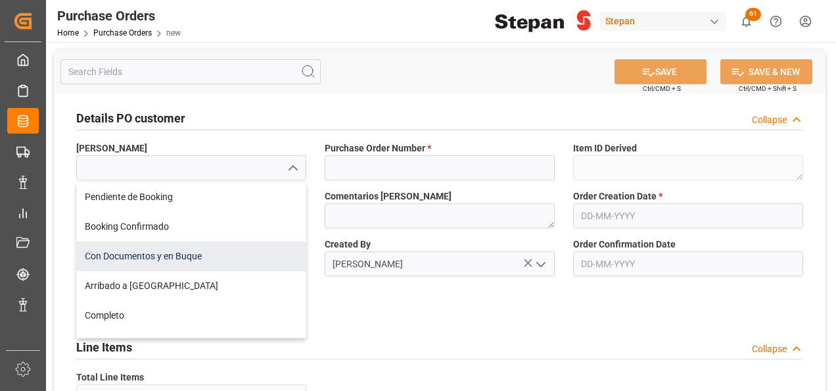
click at [112, 252] on div "Con Documentos y en Buque" at bounding box center [191, 256] width 229 height 30
type input "Con Documentos y en Buque"
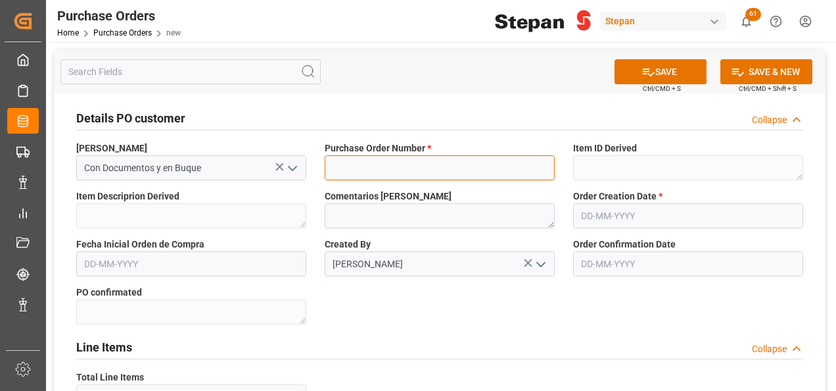
click at [362, 160] on input at bounding box center [440, 167] width 230 height 25
paste input "4501482758"
type input "4501482758"
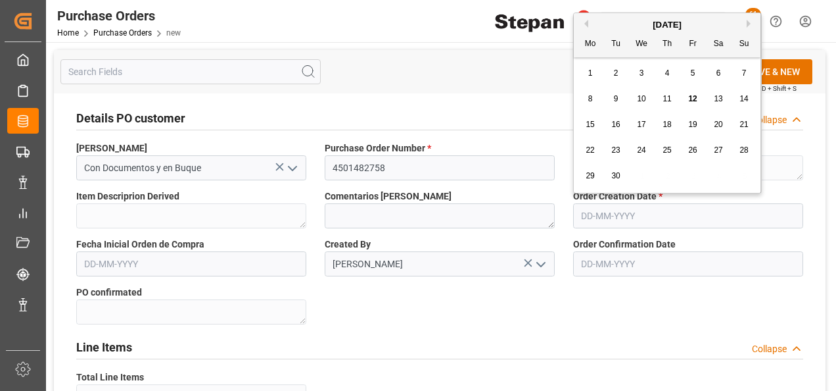
click at [624, 216] on input "text" at bounding box center [688, 215] width 230 height 25
click at [621, 19] on div "September 2025" at bounding box center [667, 24] width 187 height 13
click at [697, 100] on span "12" at bounding box center [692, 98] width 9 height 9
type input "12-09-2025"
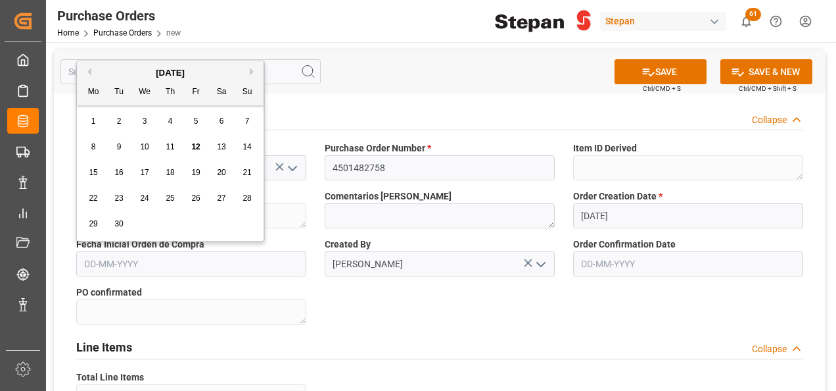
click at [168, 264] on input "text" at bounding box center [191, 263] width 230 height 25
click at [109, 66] on div "September 2025" at bounding box center [170, 72] width 187 height 13
click at [87, 70] on button "Previous Month" at bounding box center [87, 72] width 8 height 8
click at [140, 165] on div "13" at bounding box center [145, 173] width 16 height 16
type input "[DATE]"
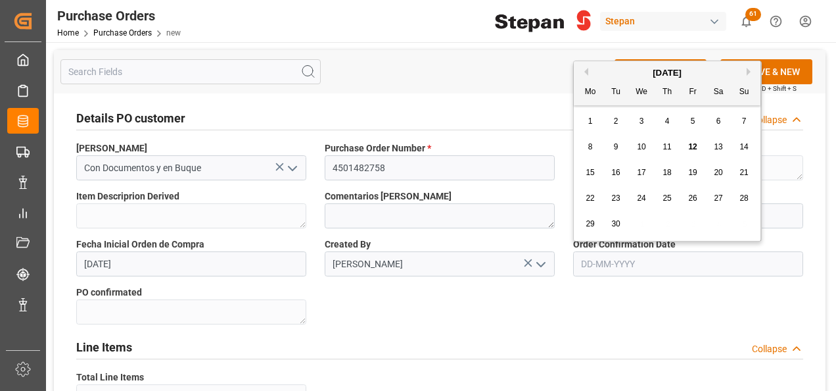
click at [629, 267] on input "text" at bounding box center [688, 263] width 230 height 25
click at [613, 68] on div "September 2025" at bounding box center [667, 72] width 187 height 13
click at [585, 71] on button "Previous Month" at bounding box center [585, 72] width 8 height 8
click at [638, 172] on span "13" at bounding box center [641, 172] width 9 height 9
type input "[DATE]"
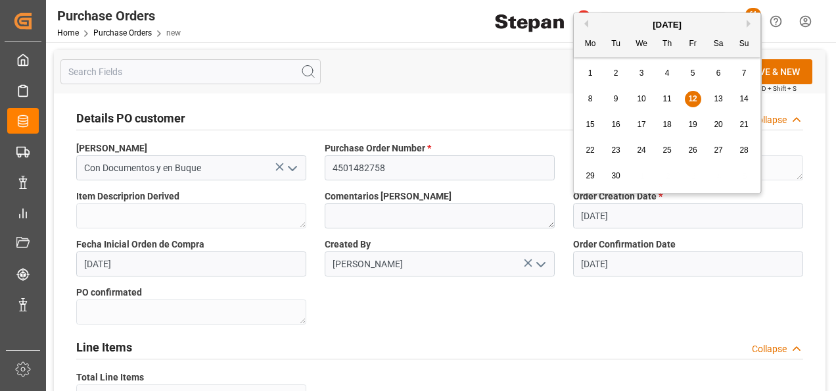
click at [638, 217] on input "12-09-2025" at bounding box center [688, 215] width 230 height 25
click at [586, 20] on button "Previous Month" at bounding box center [585, 24] width 8 height 8
click at [637, 124] on span "13" at bounding box center [641, 124] width 9 height 9
type input "[DATE]"
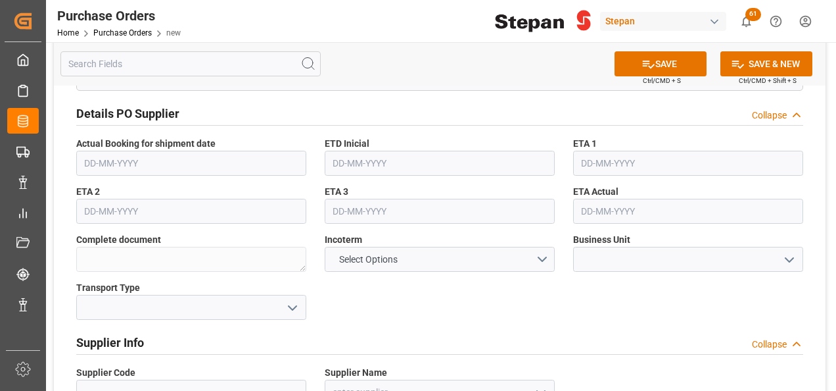
scroll to position [394, 0]
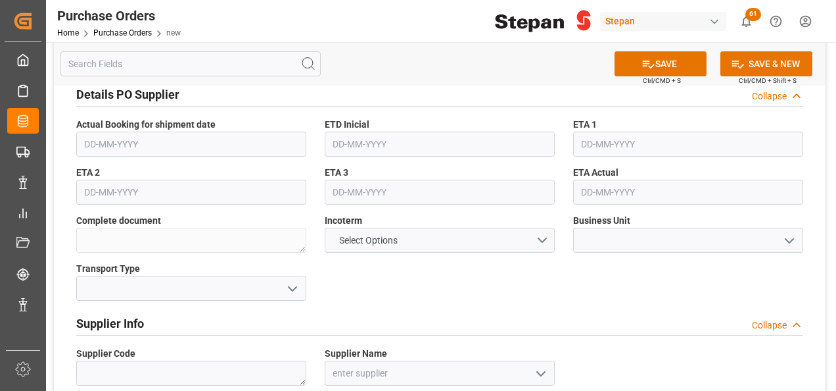
click at [794, 241] on icon "open menu" at bounding box center [790, 241] width 16 height 16
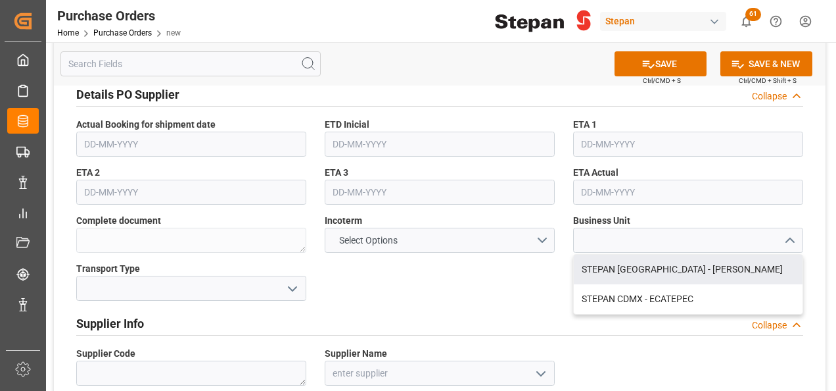
click at [644, 271] on div "STEPAN [GEOGRAPHIC_DATA] - [PERSON_NAME]" at bounding box center [688, 269] width 229 height 30
type input "STEPAN [GEOGRAPHIC_DATA] - [PERSON_NAME]"
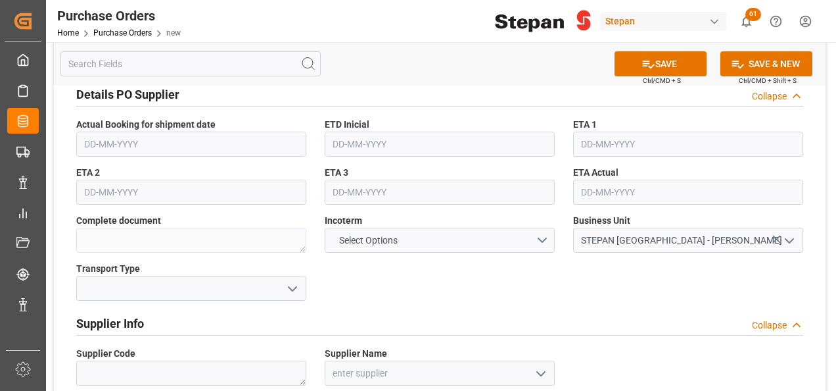
click at [293, 284] on icon "open menu" at bounding box center [293, 289] width 16 height 16
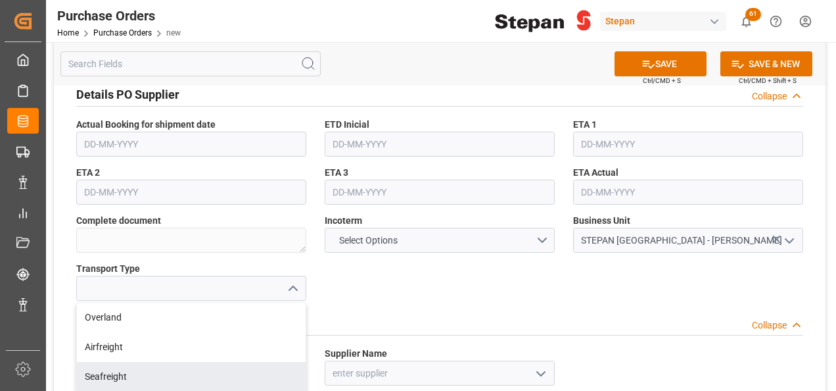
click at [117, 373] on div "Seafreight" at bounding box center [191, 377] width 229 height 30
type input "Seafreight"
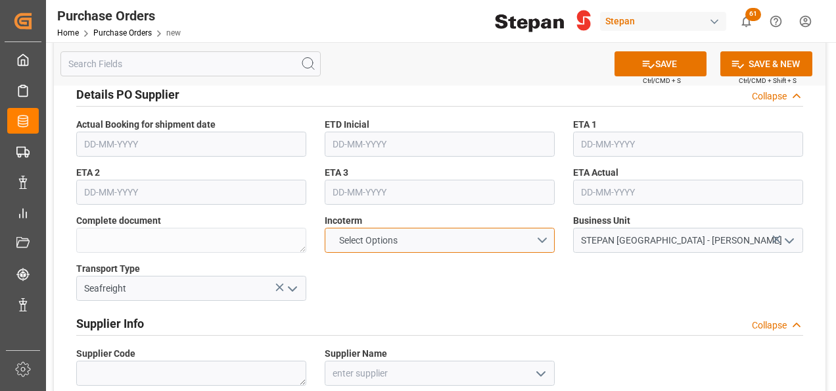
click at [540, 236] on button "Select Options" at bounding box center [440, 239] width 230 height 25
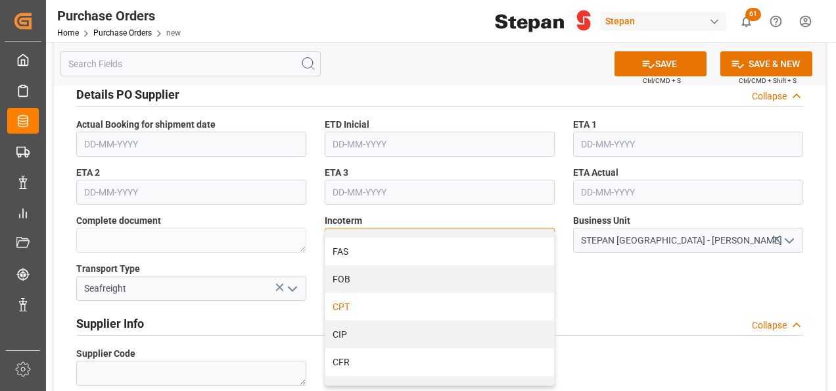
scroll to position [66, 0]
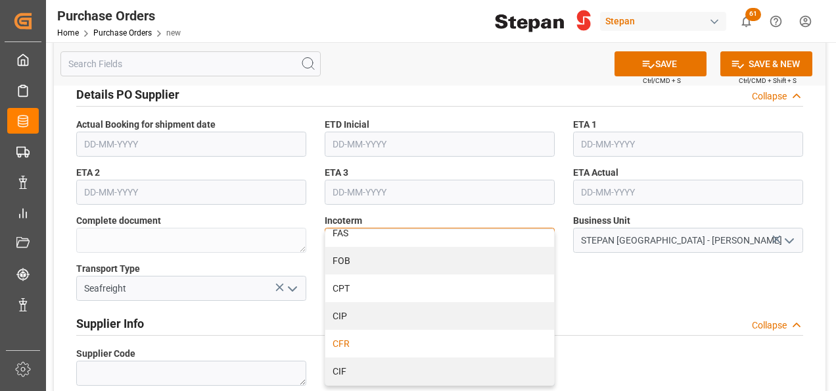
click at [352, 342] on div "CFR" at bounding box center [439, 343] width 229 height 28
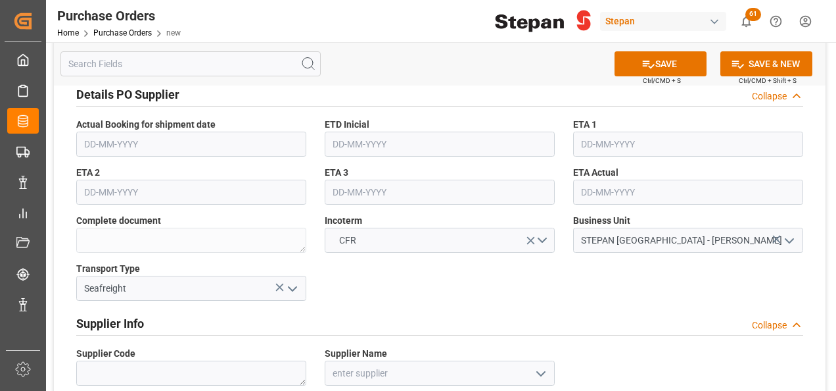
click at [456, 310] on div "Supplier Info Collapse" at bounding box center [439, 322] width 727 height 25
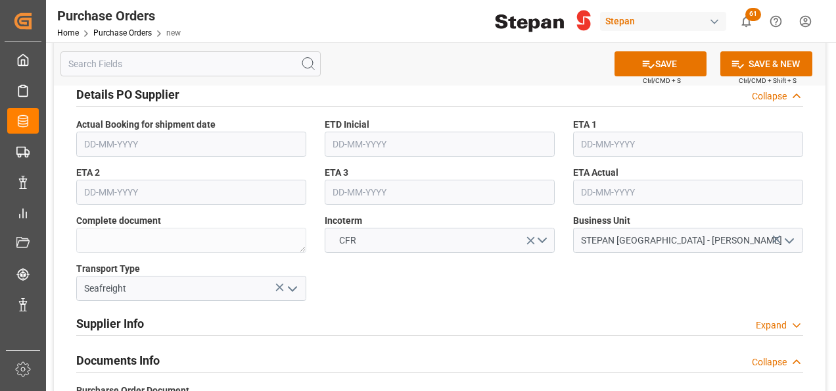
click at [154, 139] on input "text" at bounding box center [191, 143] width 230 height 25
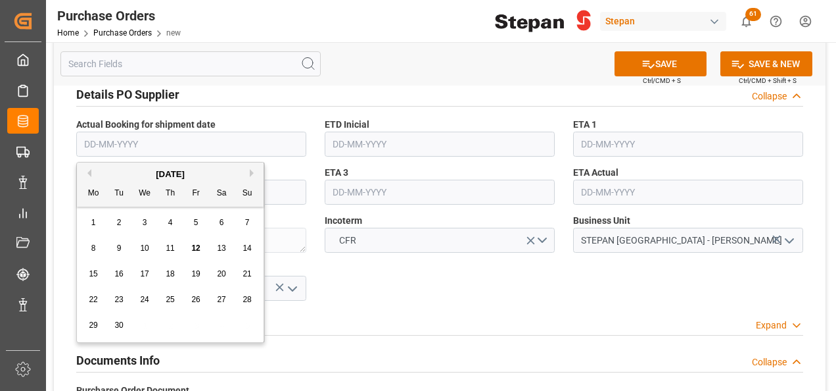
click at [89, 171] on button "Previous Month" at bounding box center [87, 173] width 8 height 8
click at [90, 329] on span "25" at bounding box center [93, 324] width 9 height 9
type input "[DATE]"
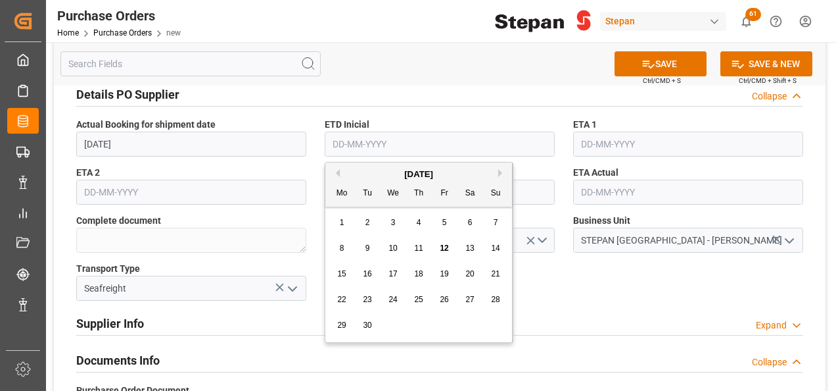
click at [366, 141] on input "text" at bounding box center [440, 143] width 230 height 25
click at [444, 224] on span "5" at bounding box center [444, 222] width 5 height 9
type input "[DATE]"
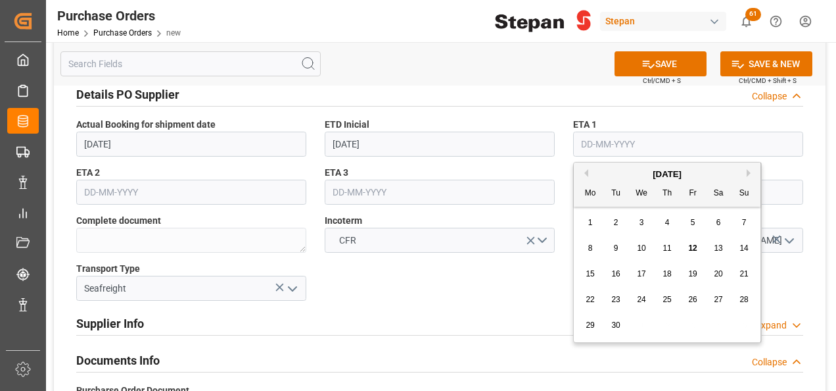
click at [629, 147] on input "text" at bounding box center [688, 143] width 230 height 25
click at [747, 172] on button "Next Month" at bounding box center [751, 173] width 8 height 8
click at [719, 304] on span "25" at bounding box center [718, 299] width 9 height 9
type input "[DATE]"
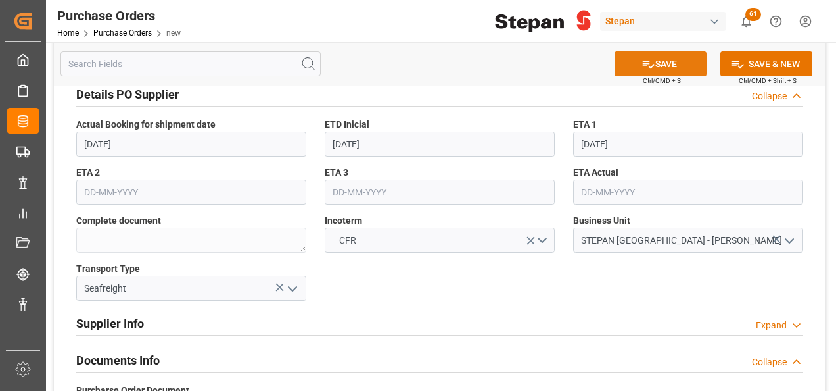
click at [661, 64] on button "SAVE" at bounding box center [661, 63] width 92 height 25
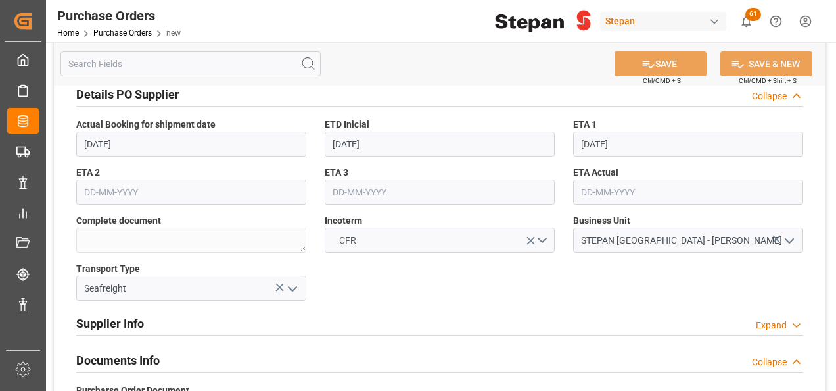
type textarea "Confirmed"
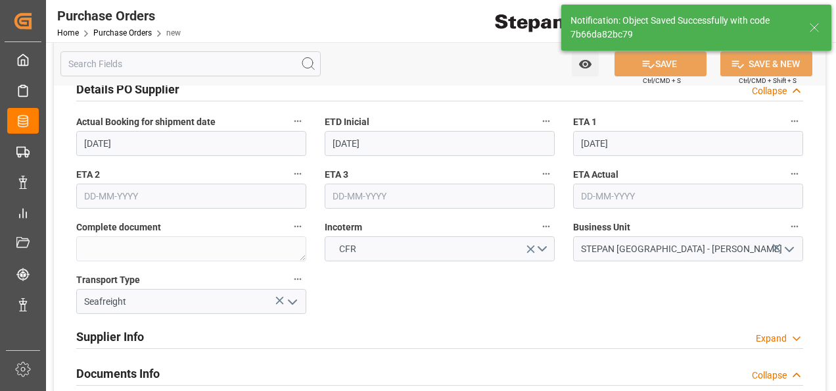
scroll to position [417, 0]
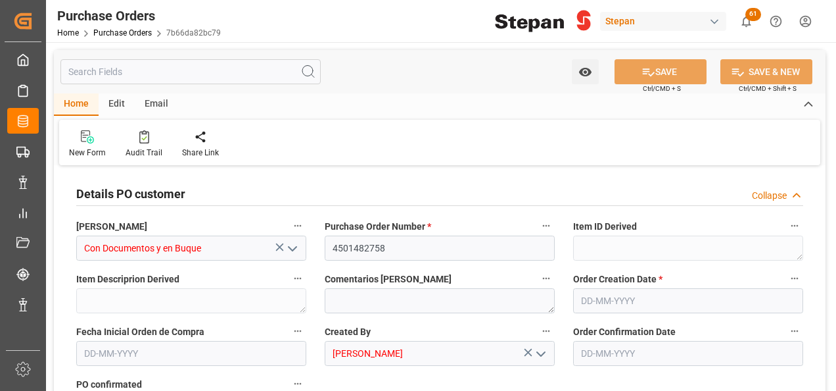
type input "[DATE]"
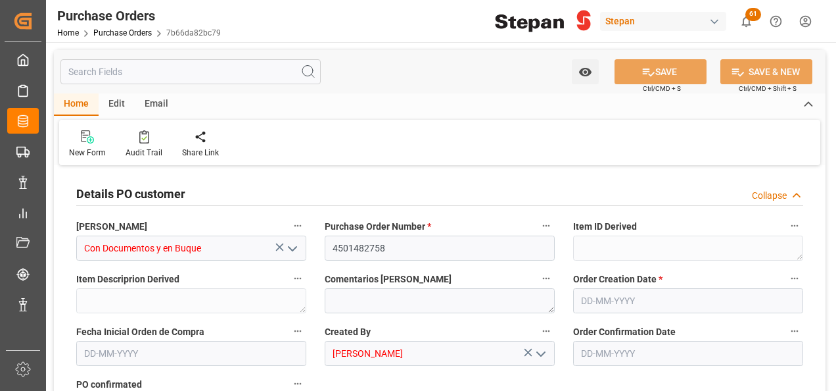
type input "[DATE]"
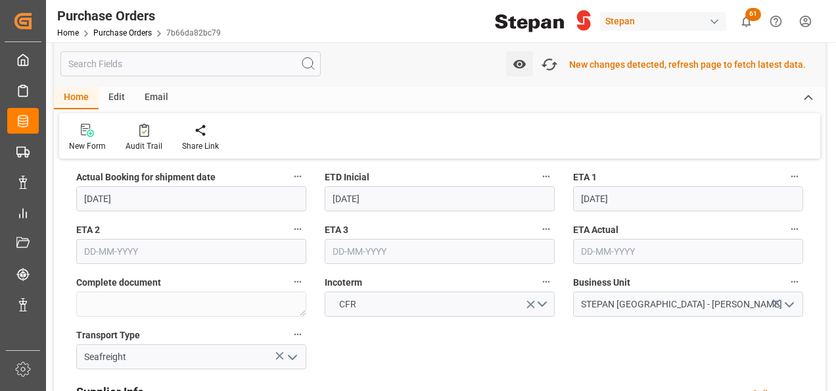
scroll to position [593, 0]
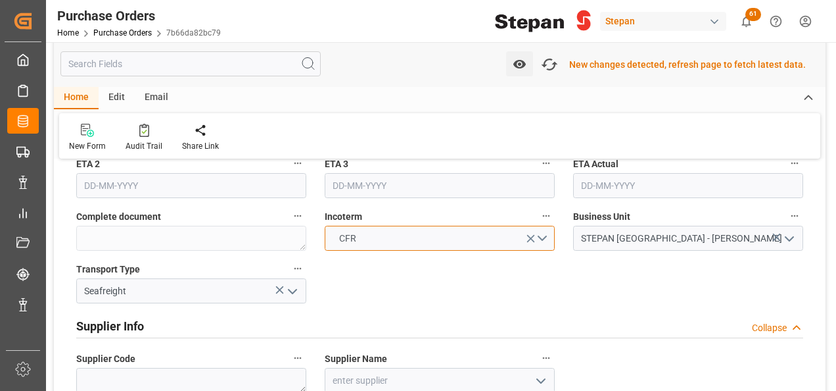
click at [540, 235] on button "CFR" at bounding box center [440, 237] width 230 height 25
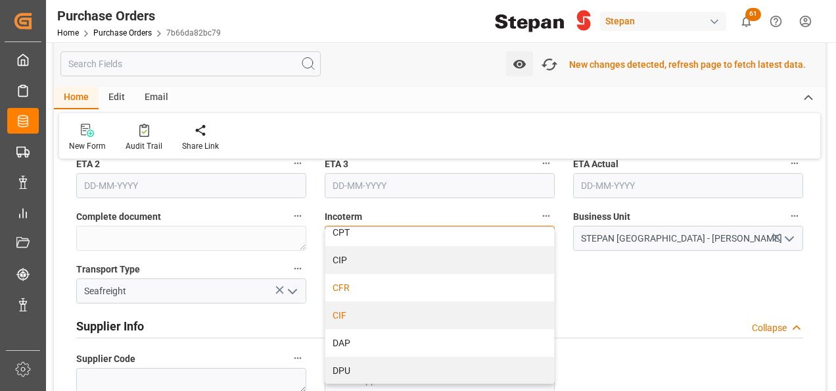
scroll to position [131, 0]
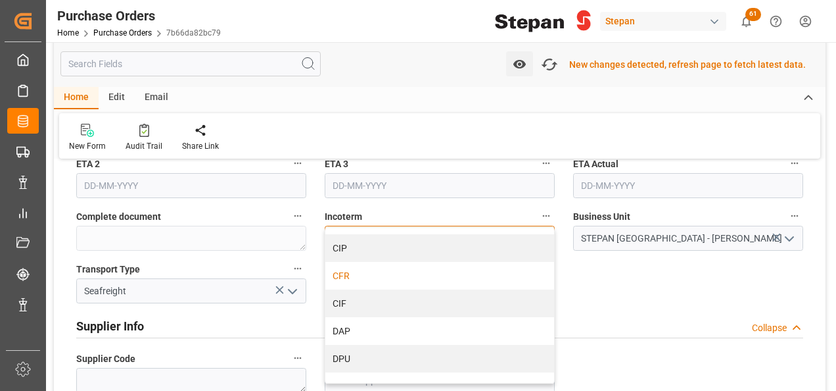
click at [343, 297] on div "CIF" at bounding box center [439, 303] width 229 height 28
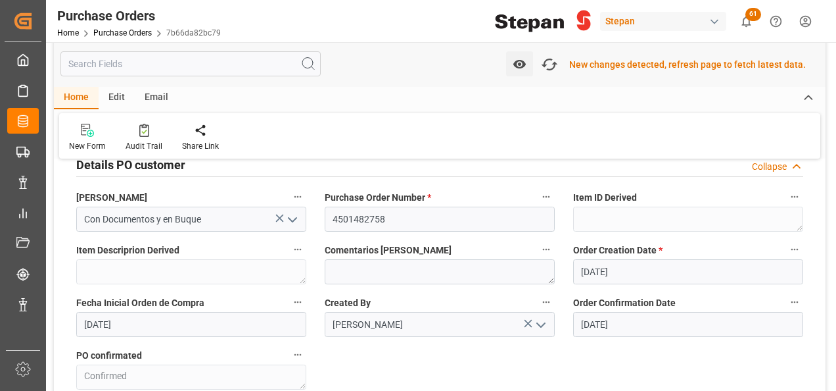
scroll to position [0, 0]
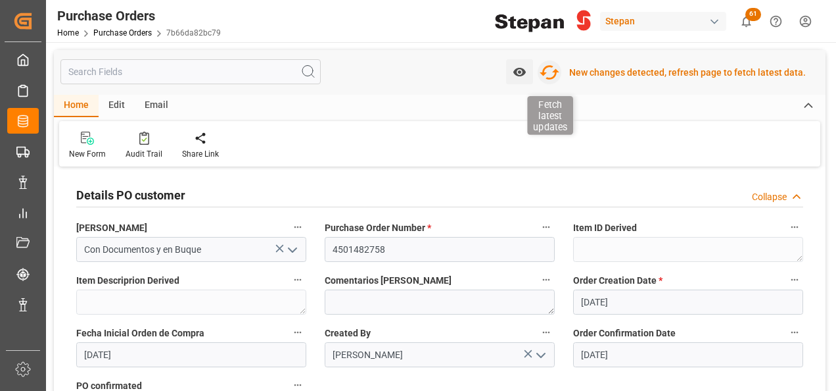
click at [553, 70] on icon "button" at bounding box center [549, 72] width 21 height 21
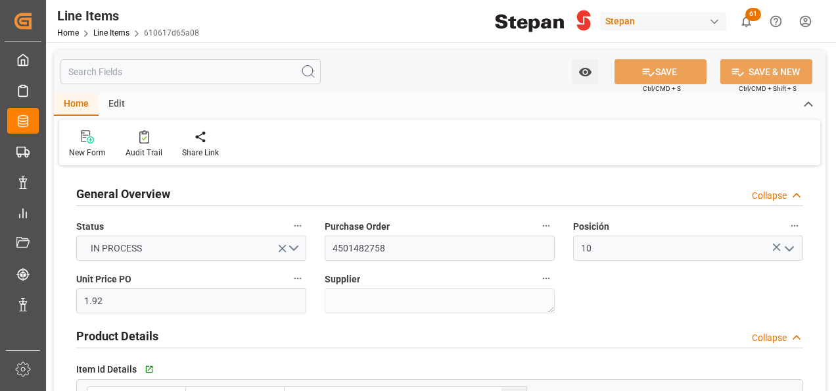
type input "[DATE] 21:07"
type input "[DATE]"
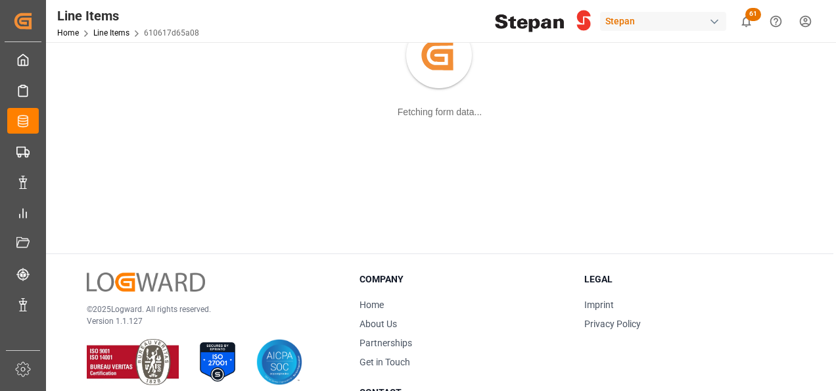
scroll to position [131, 0]
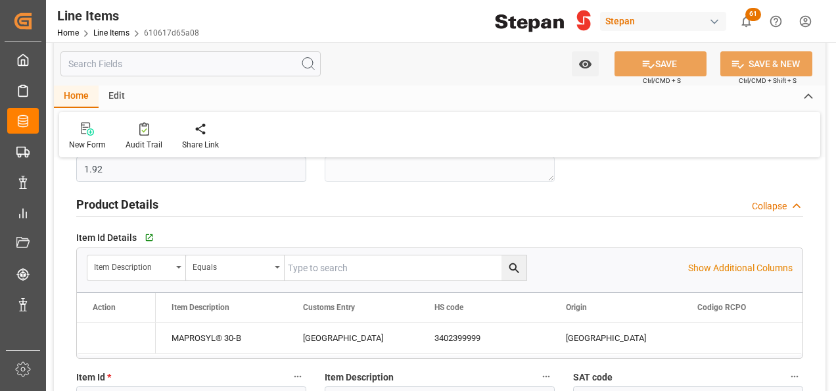
type input "1.92"
type input "12161900"
type input "8000"
type input "8520"
type input "[DATE] 21:07"
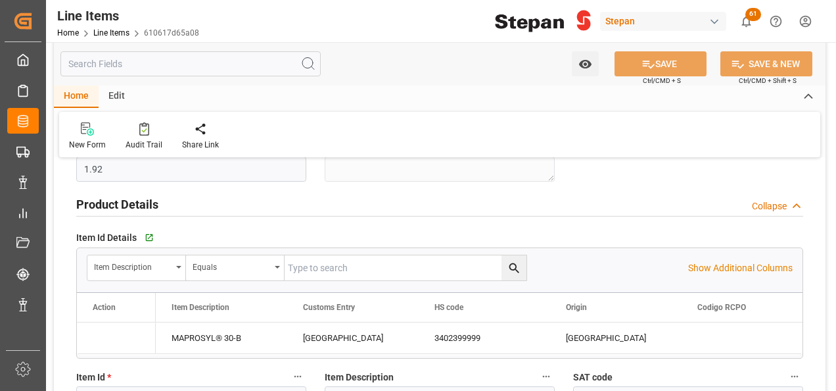
type input "[DATE] 21:07"
type input "[DATE]"
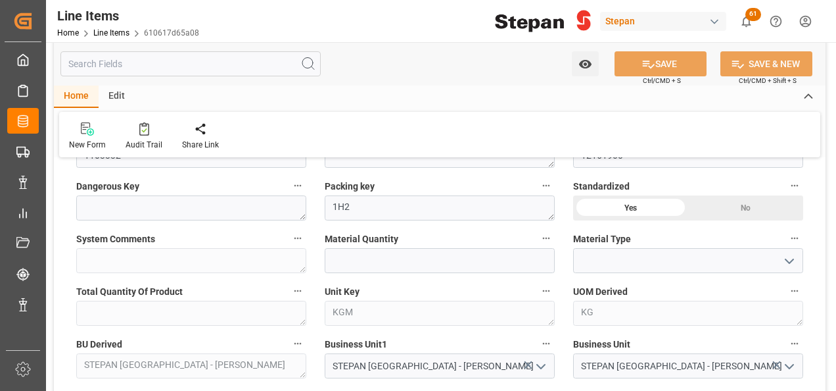
scroll to position [394, 0]
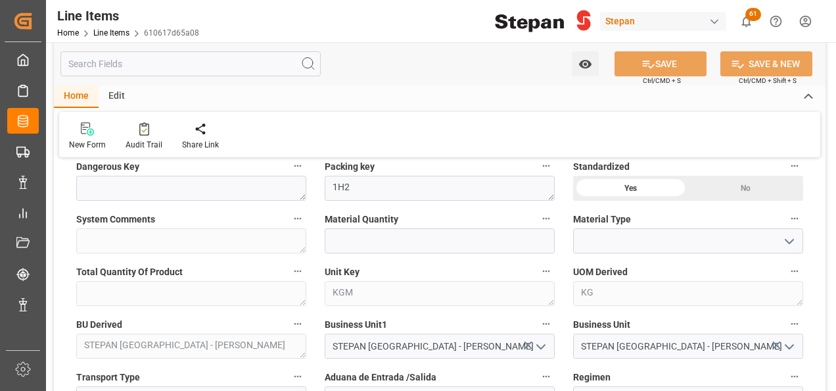
click at [793, 241] on icon "open menu" at bounding box center [790, 241] width 16 height 16
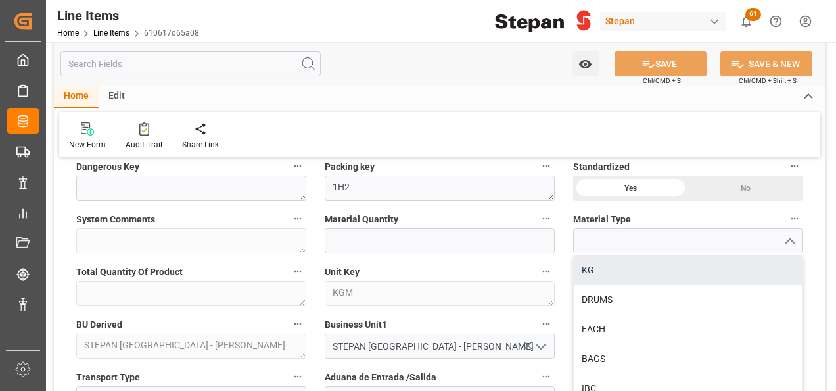
click at [601, 272] on div "KG" at bounding box center [688, 270] width 229 height 30
type input "KG"
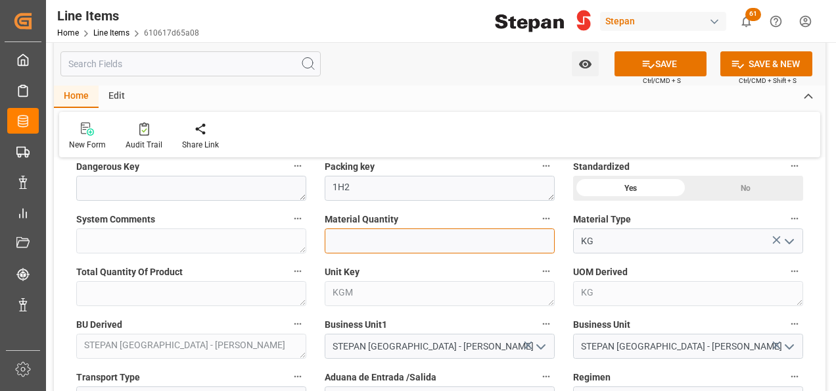
click at [350, 235] on input "text" at bounding box center [440, 240] width 230 height 25
type input "8000"
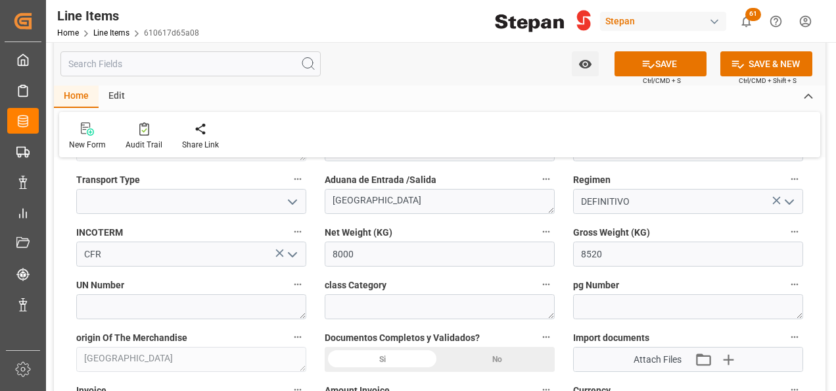
scroll to position [657, 0]
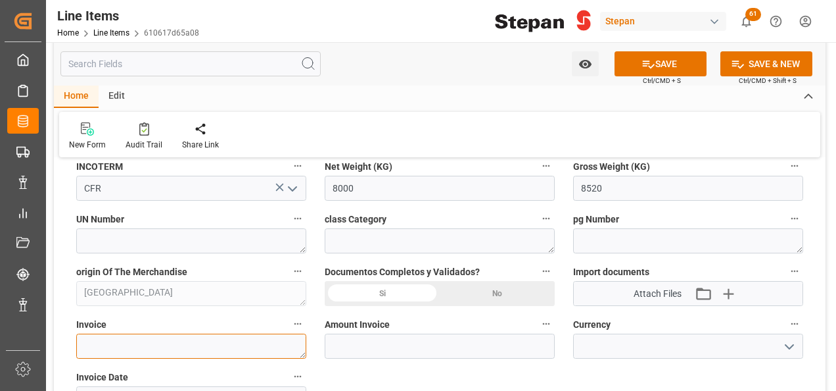
click at [118, 346] on textarea at bounding box center [191, 345] width 230 height 25
paste textarea "STP-M2501"
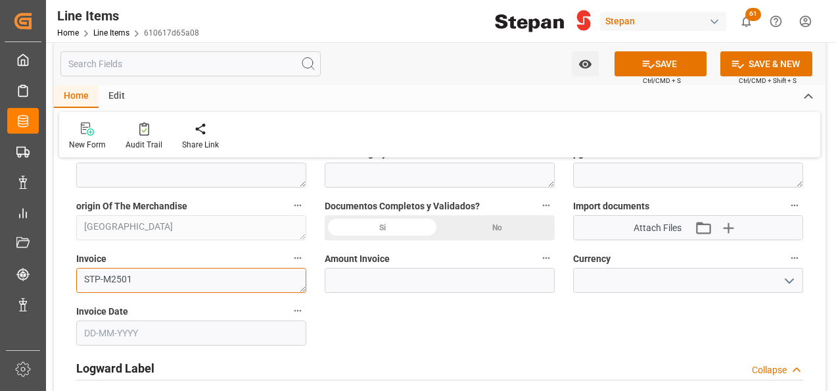
type textarea "STP-M2501"
click at [124, 320] on body "Created by potrace 1.15, written by Peter Selinger 2001-2017 Created by potrace…" at bounding box center [418, 195] width 836 height 391
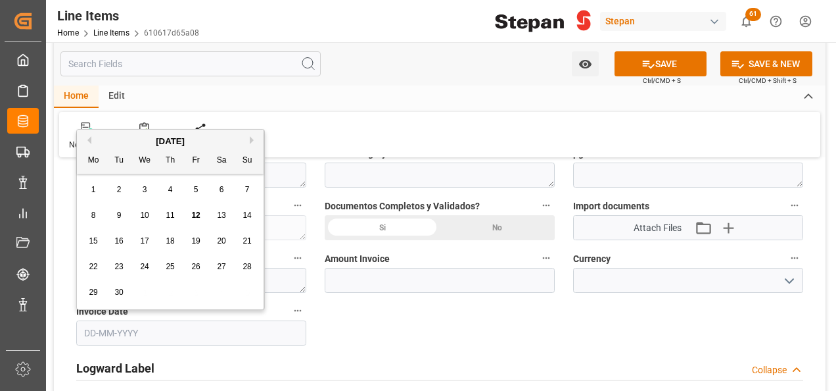
drag, startPoint x: 118, startPoint y: 135, endPoint x: 112, endPoint y: 158, distance: 24.4
click at [117, 135] on div "September 2025" at bounding box center [170, 141] width 187 height 13
click at [96, 195] on div "1" at bounding box center [93, 190] width 16 height 16
type input "01-09-2025"
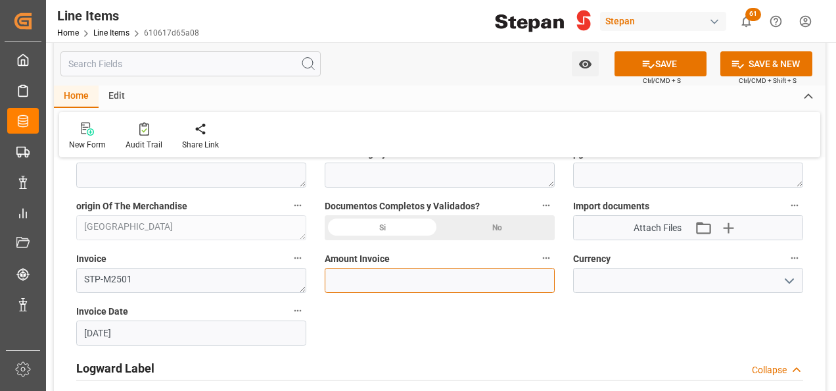
click at [364, 279] on input "text" at bounding box center [440, 280] width 230 height 25
type input "15360"
click at [789, 280] on polyline "open menu" at bounding box center [790, 281] width 8 height 4
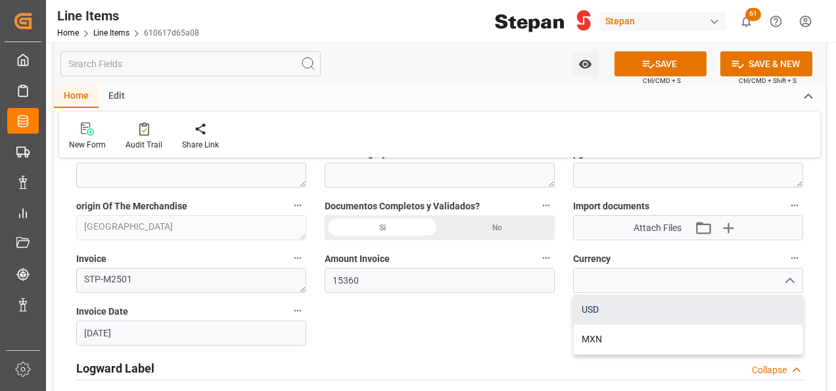
click at [599, 308] on div "USD" at bounding box center [688, 310] width 229 height 30
type input "USD"
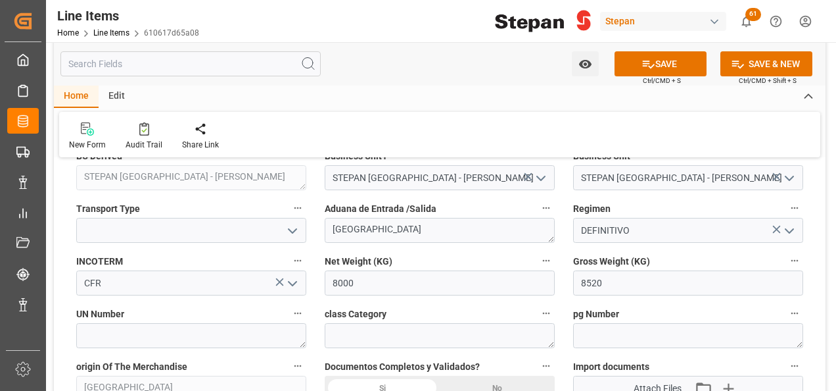
scroll to position [526, 0]
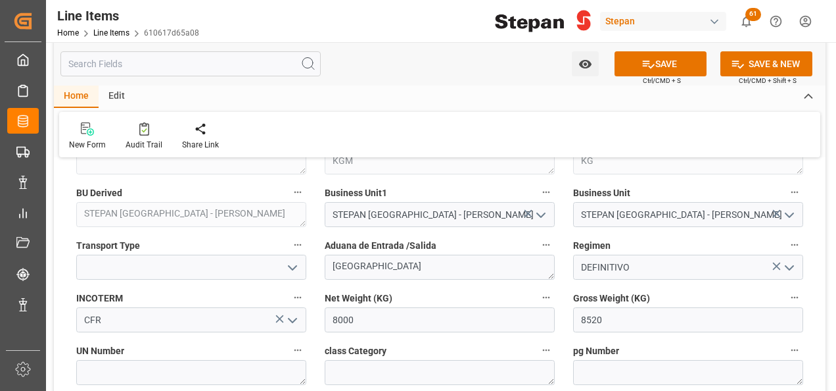
click at [299, 320] on icon "open menu" at bounding box center [293, 320] width 16 height 16
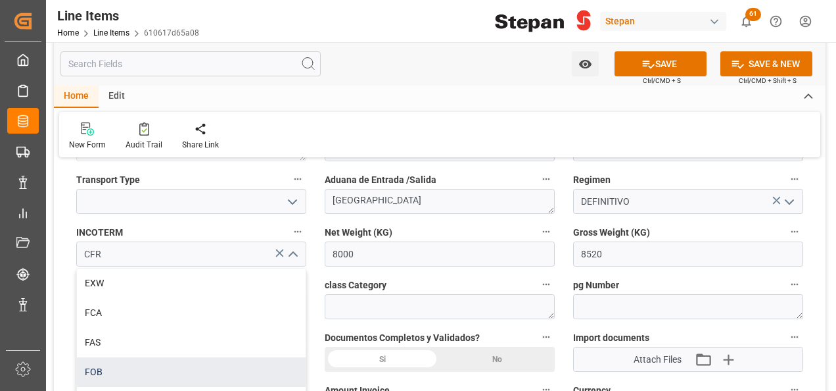
scroll to position [131, 0]
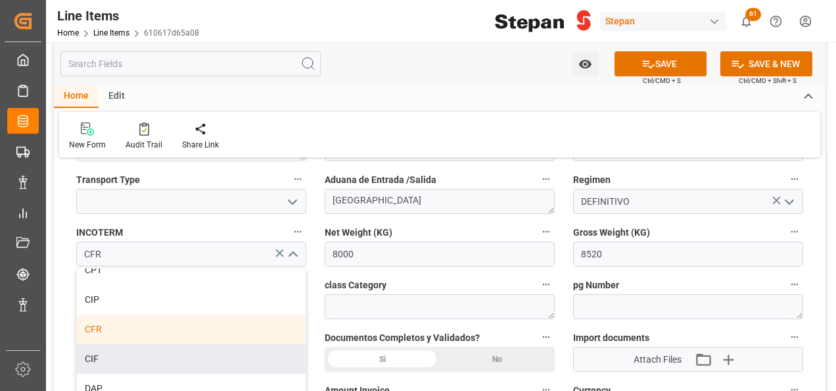
click at [95, 355] on div "CIF" at bounding box center [191, 359] width 229 height 30
type input "CIF"
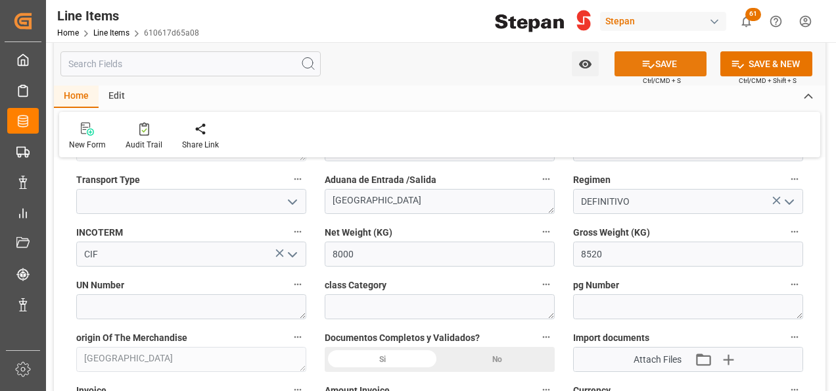
click at [668, 60] on button "SAVE" at bounding box center [661, 63] width 92 height 25
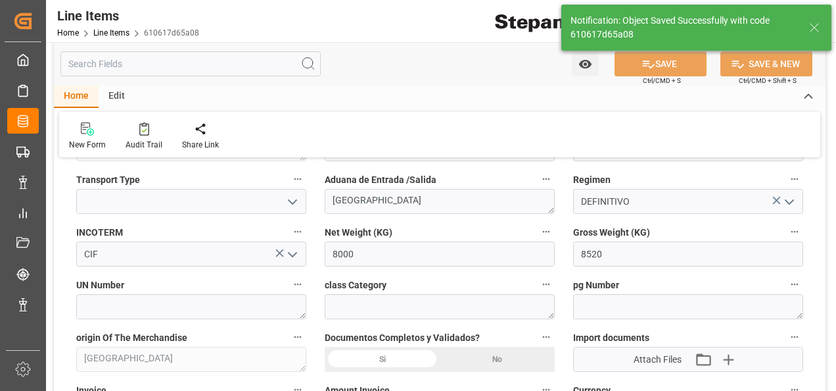
type textarea "8000.0000 KG"
type input "12-09-2025 21:09"
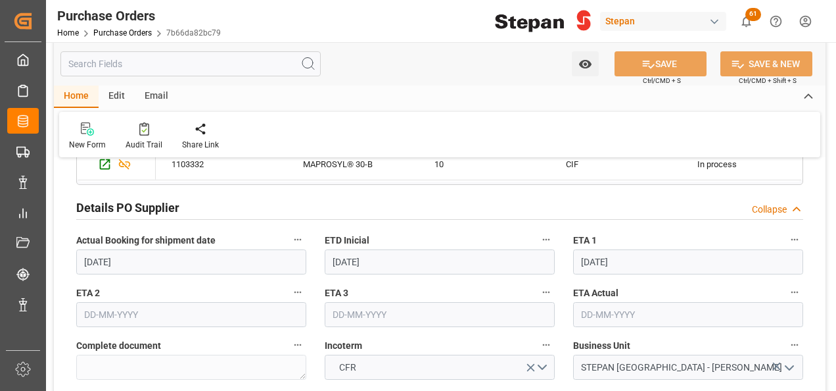
scroll to position [526, 0]
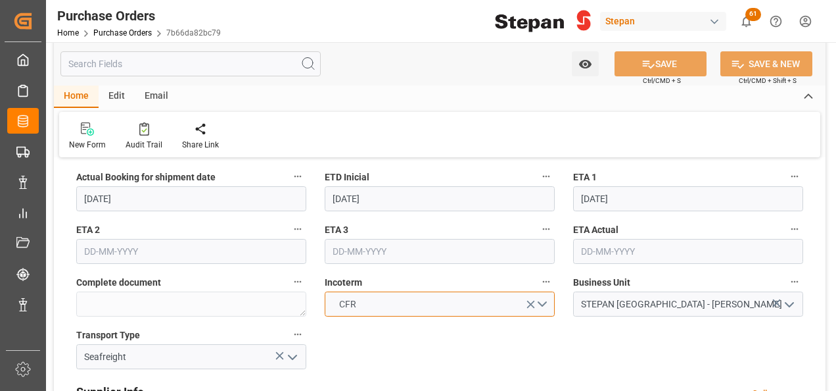
click at [448, 307] on button "CFR" at bounding box center [440, 303] width 230 height 25
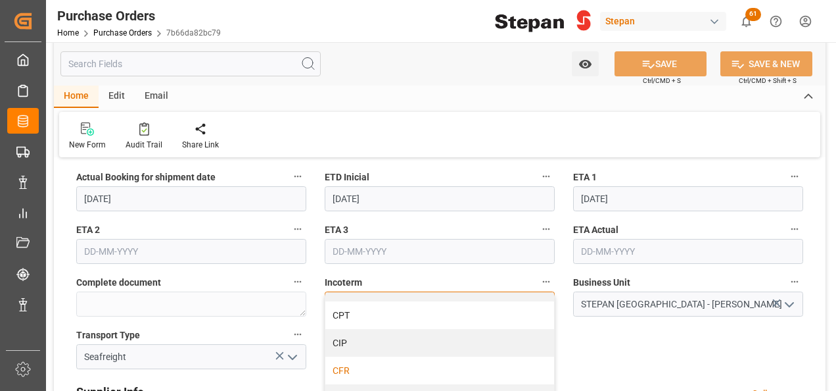
scroll to position [131, 0]
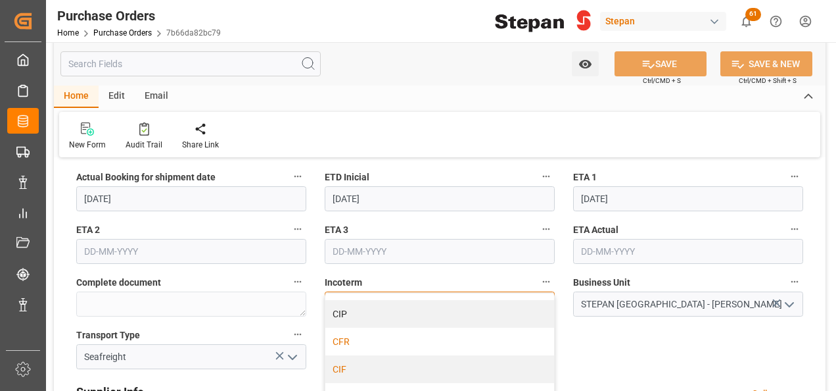
click at [351, 368] on div "CIF" at bounding box center [439, 369] width 229 height 28
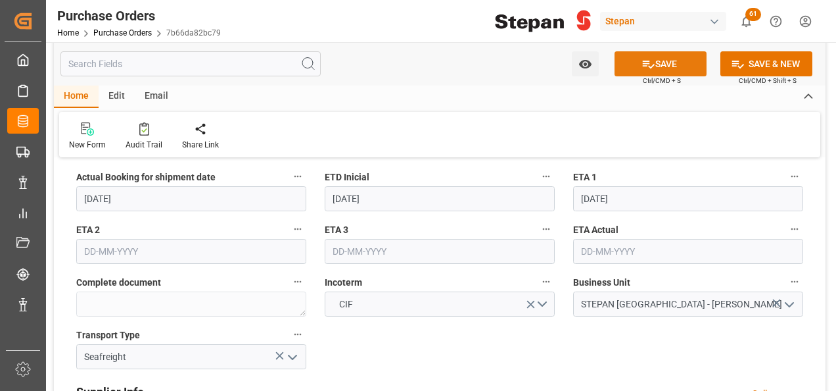
click at [653, 58] on button "SAVE" at bounding box center [661, 63] width 92 height 25
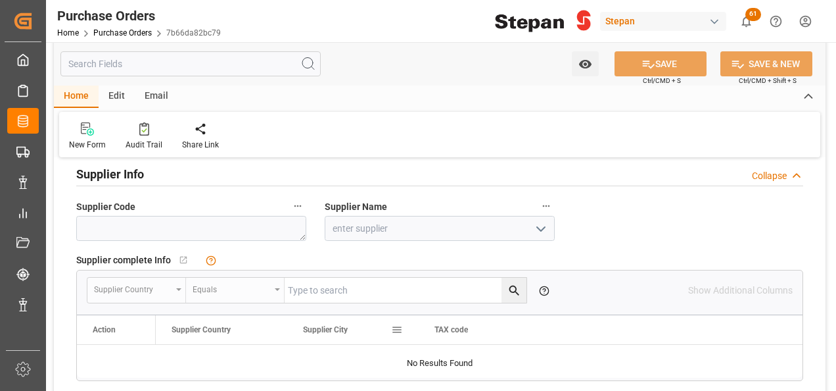
scroll to position [723, 0]
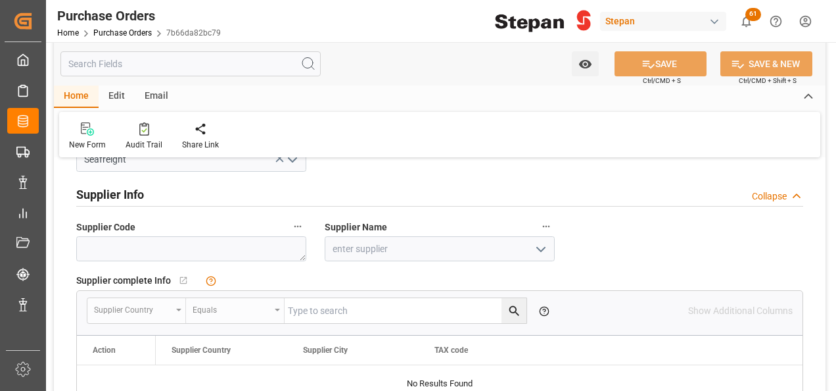
click at [544, 249] on icon "open menu" at bounding box center [541, 249] width 16 height 16
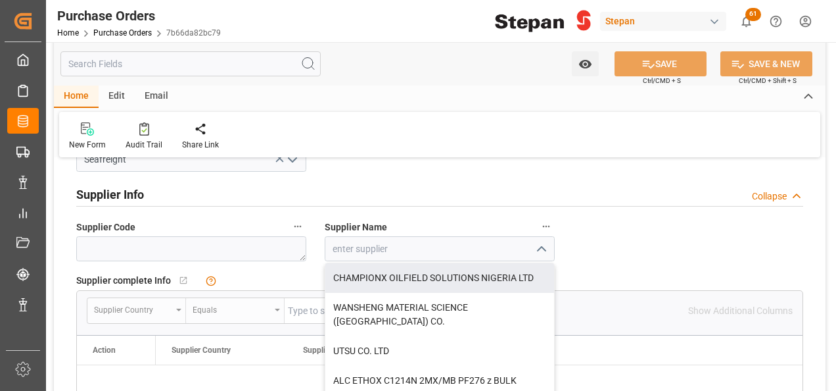
click at [592, 222] on div "Details PO customer Collapse Hito Stepan Con Documentos y en Buque Purchase Ord…" at bounding box center [440, 110] width 772 height 1329
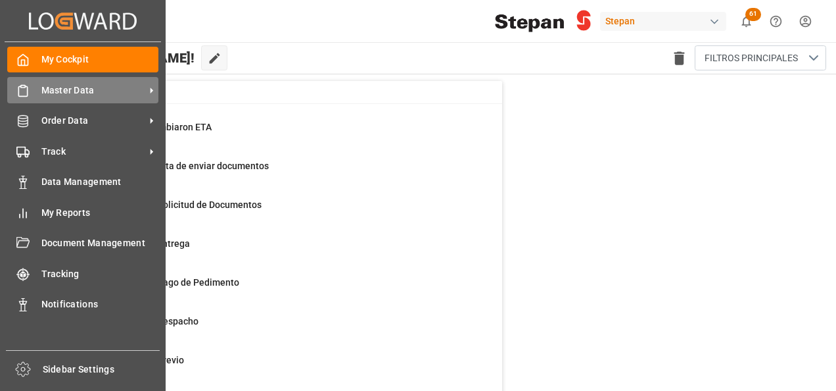
click at [30, 91] on div "Master Data Master Data" at bounding box center [82, 90] width 151 height 26
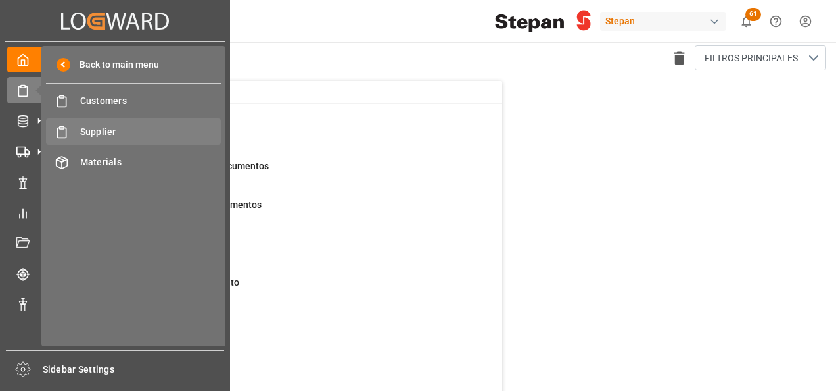
click at [103, 129] on span "Supplier" at bounding box center [150, 132] width 141 height 14
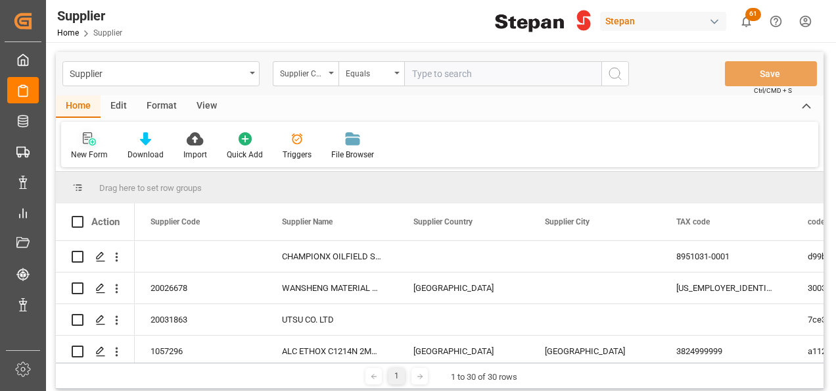
click at [82, 139] on div at bounding box center [89, 138] width 37 height 14
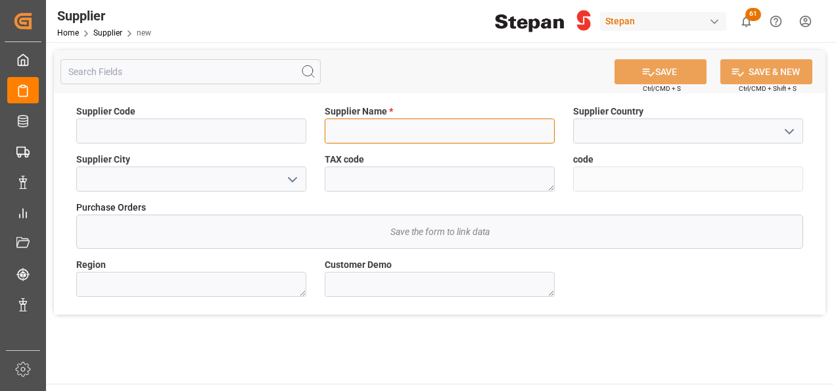
click at [371, 129] on input at bounding box center [440, 130] width 230 height 25
paste input "STP-M2501"
type input "STP-M2501"
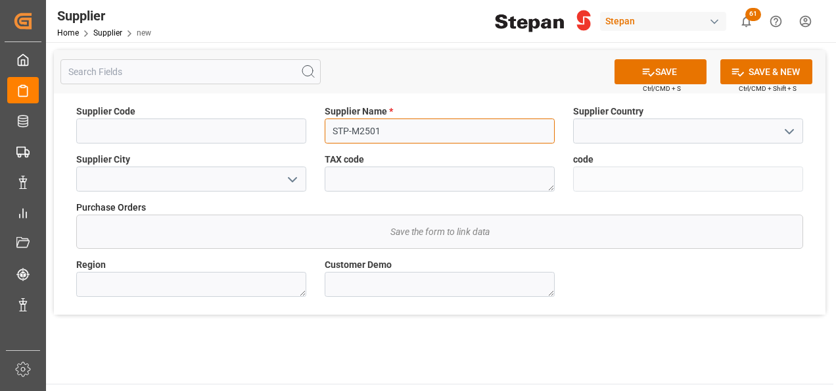
drag, startPoint x: 410, startPoint y: 135, endPoint x: 295, endPoint y: 128, distance: 115.9
click at [295, 128] on div "Supplier Code Supplier Name * STP-M2501 Supplier Country Supplier City TAX code…" at bounding box center [440, 203] width 772 height 221
paste input "Stepan Chemical ([GEOGRAPHIC_DATA]) Co., Ltd."
type input "Stepan Chemical ([GEOGRAPHIC_DATA]) Co., Ltd."
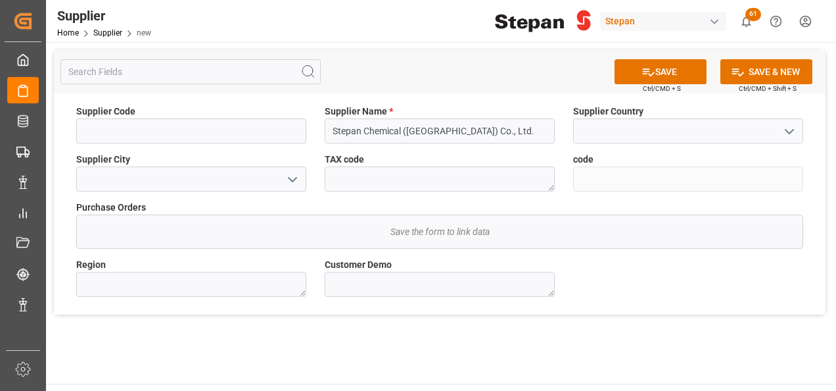
click at [788, 132] on icon "open menu" at bounding box center [790, 132] width 16 height 16
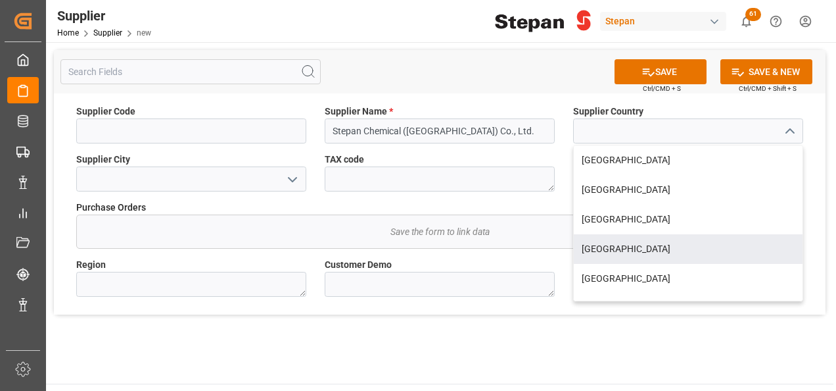
click at [594, 250] on div "[GEOGRAPHIC_DATA]" at bounding box center [688, 249] width 229 height 30
type input "[GEOGRAPHIC_DATA]"
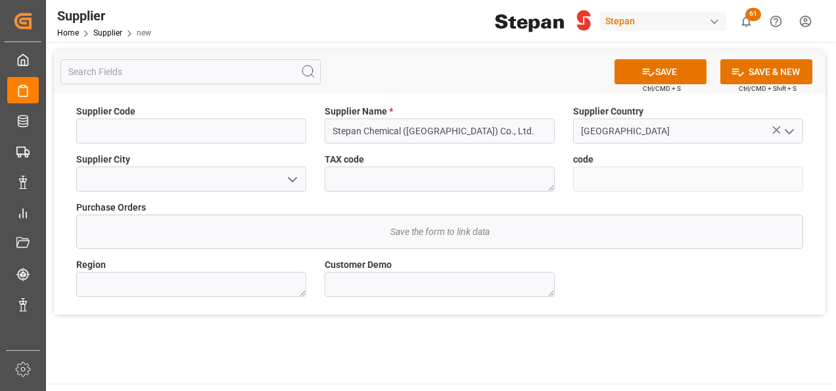
click at [295, 178] on polyline "open menu" at bounding box center [293, 180] width 8 height 4
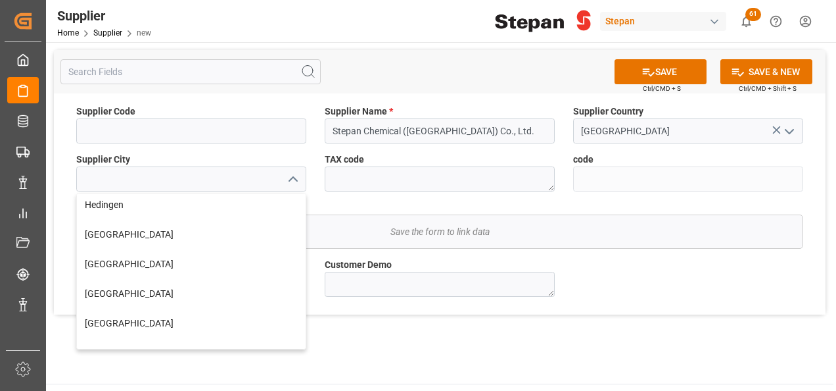
scroll to position [377, 0]
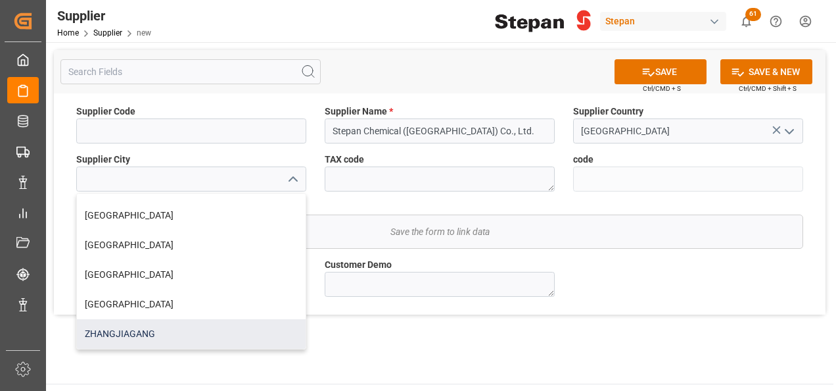
click at [128, 338] on div "ZHANGJIAGANG" at bounding box center [191, 334] width 229 height 30
type input "ZHANGJIAGANG"
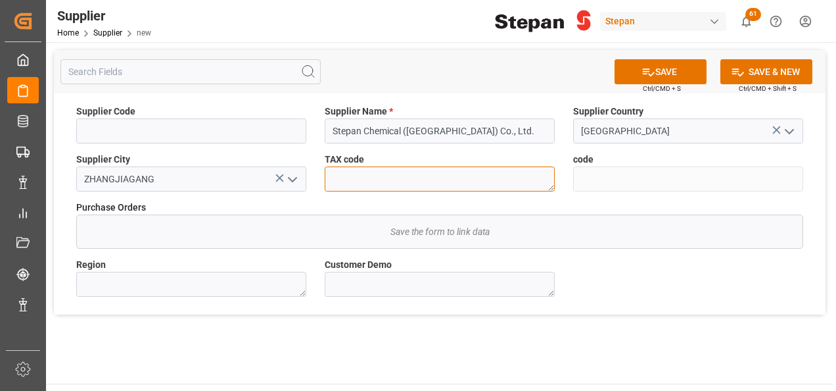
click at [356, 181] on textarea at bounding box center [440, 178] width 230 height 25
paste textarea "91310000065958770X"
type textarea "91310000065958770X"
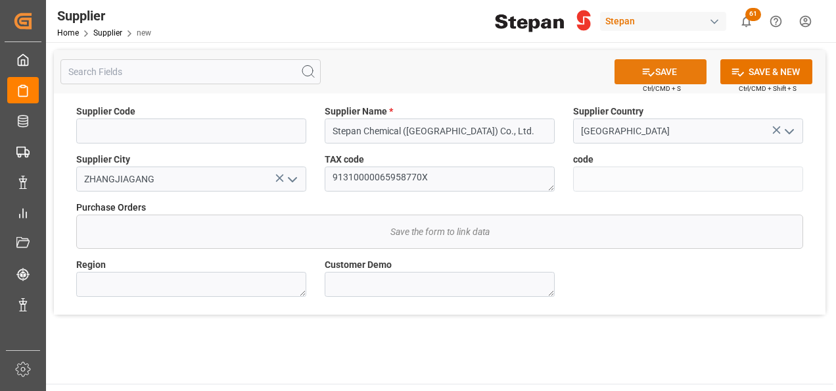
click at [654, 68] on button "SAVE" at bounding box center [661, 71] width 92 height 25
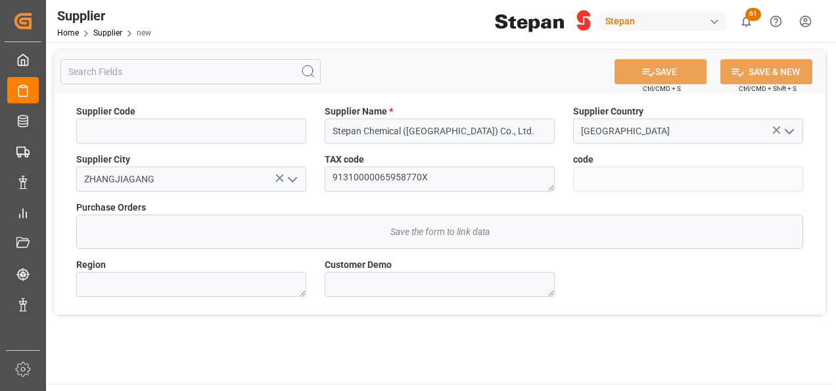
type input "f24b345dd32e"
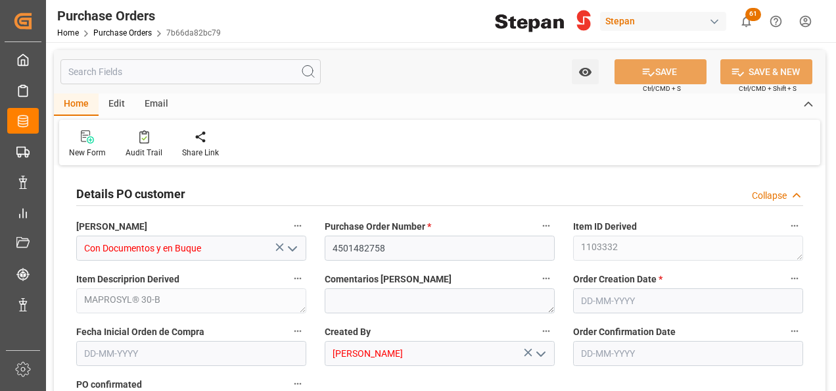
type input "1"
type input "[DATE]"
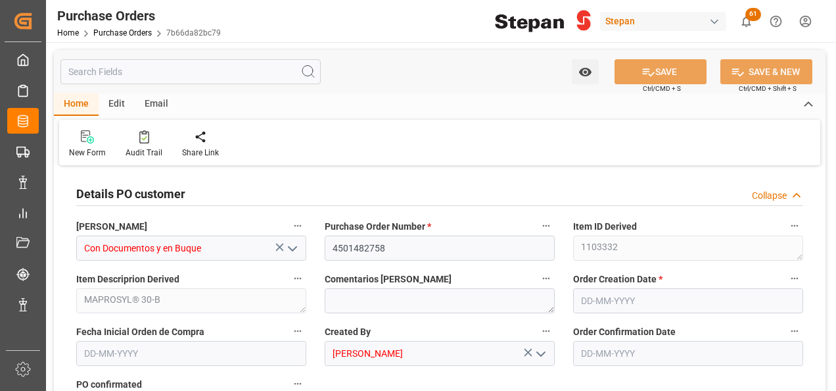
type input "[DATE]"
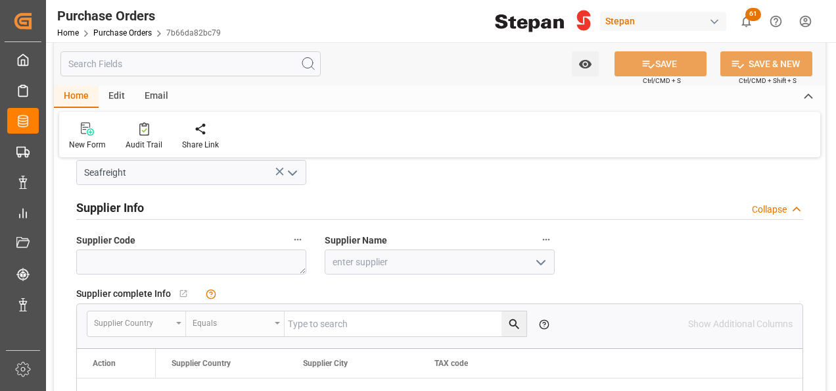
scroll to position [723, 0]
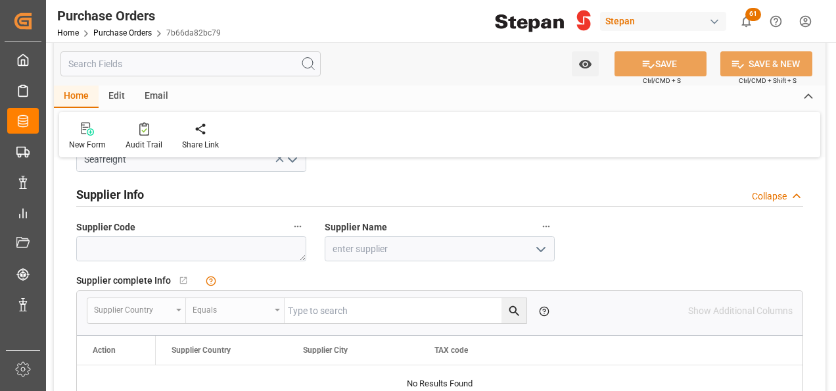
click at [540, 249] on polyline "open menu" at bounding box center [541, 249] width 8 height 4
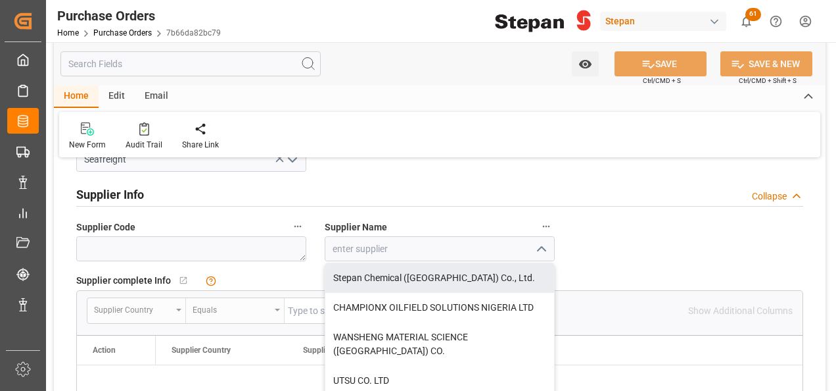
click at [397, 273] on div "Stepan Chemical ([GEOGRAPHIC_DATA]) Co., Ltd." at bounding box center [439, 278] width 229 height 30
type input "Stepan Chemical ([GEOGRAPHIC_DATA]) Co., Ltd."
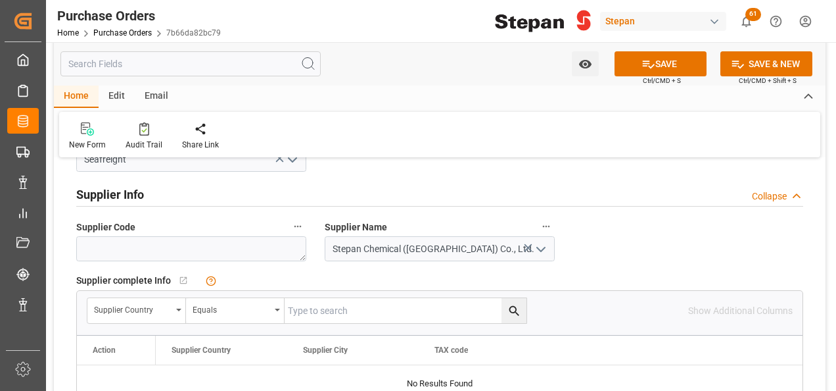
click at [601, 243] on div "Details PO customer Collapse Hito Stepan Con Documentos y en Buque Purchase Ord…" at bounding box center [440, 110] width 772 height 1329
